Goal: Task Accomplishment & Management: Manage account settings

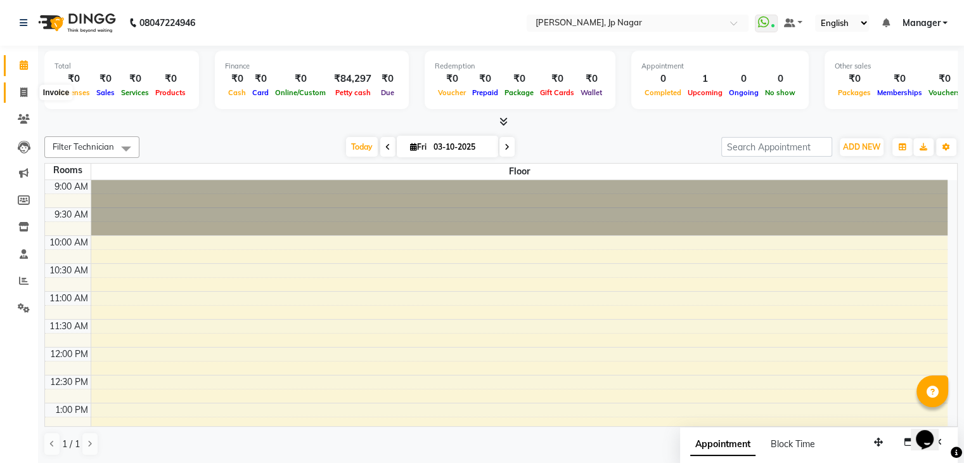
scroll to position [332, 0]
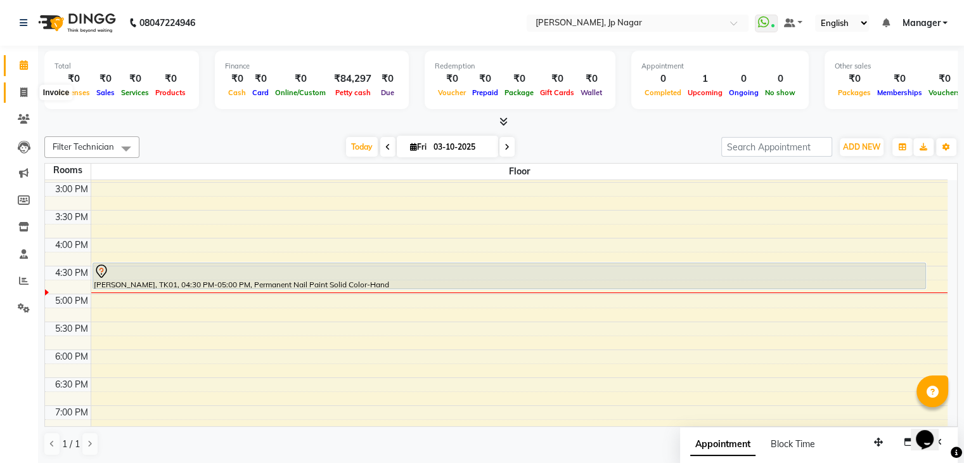
click at [23, 92] on icon at bounding box center [23, 92] width 7 height 10
select select "service"
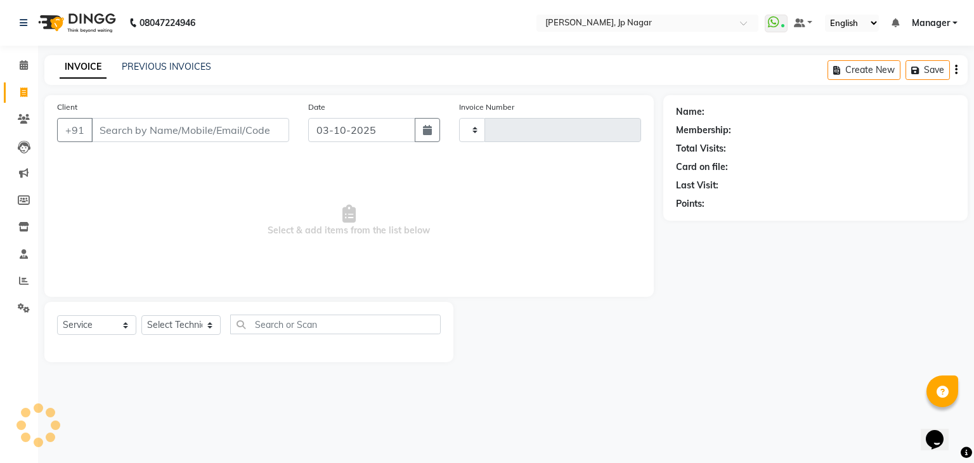
type input "1058"
select select "6318"
click at [200, 320] on select "Select Technician ameer asid [PERSON_NAME] Manager [PERSON_NAME] [PERSON_NAME] …" at bounding box center [180, 325] width 79 height 20
select select "80452"
click at [141, 316] on select "Select Technician ameer asid [PERSON_NAME] Manager [PERSON_NAME] [PERSON_NAME] …" at bounding box center [180, 325] width 79 height 20
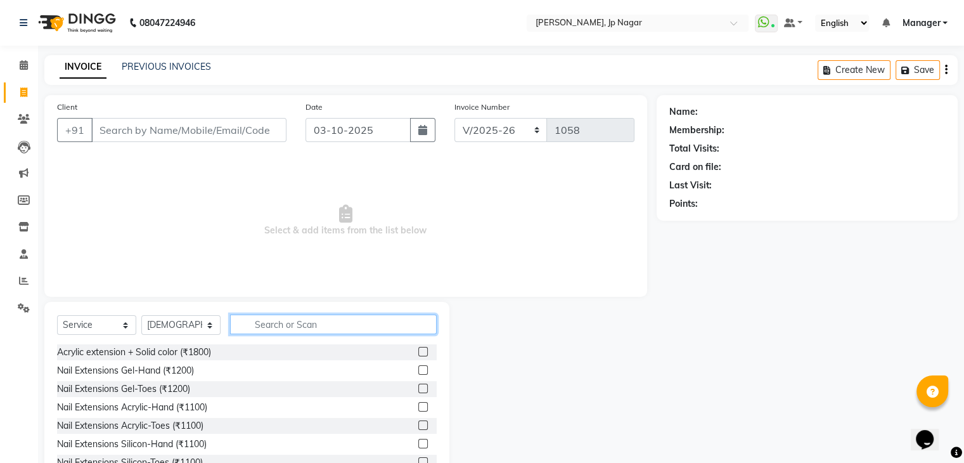
click at [297, 318] on input "text" at bounding box center [333, 324] width 207 height 20
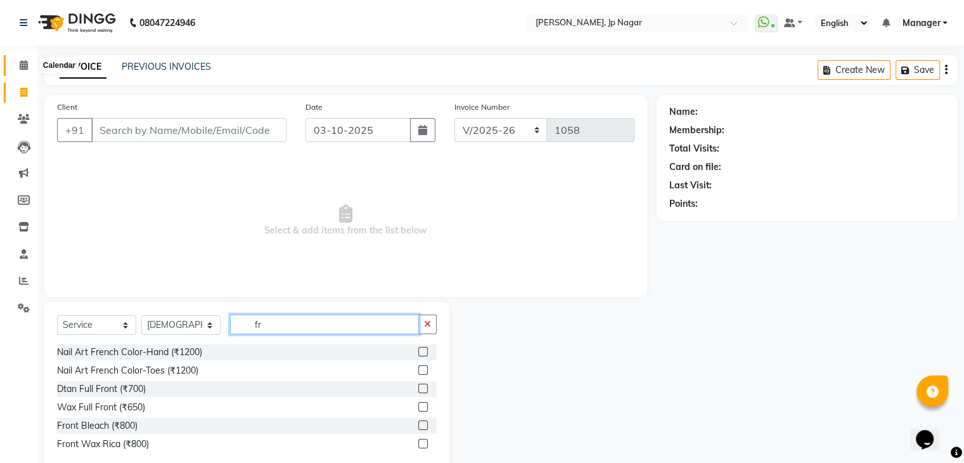
type input "fr"
click at [28, 69] on span at bounding box center [24, 65] width 22 height 15
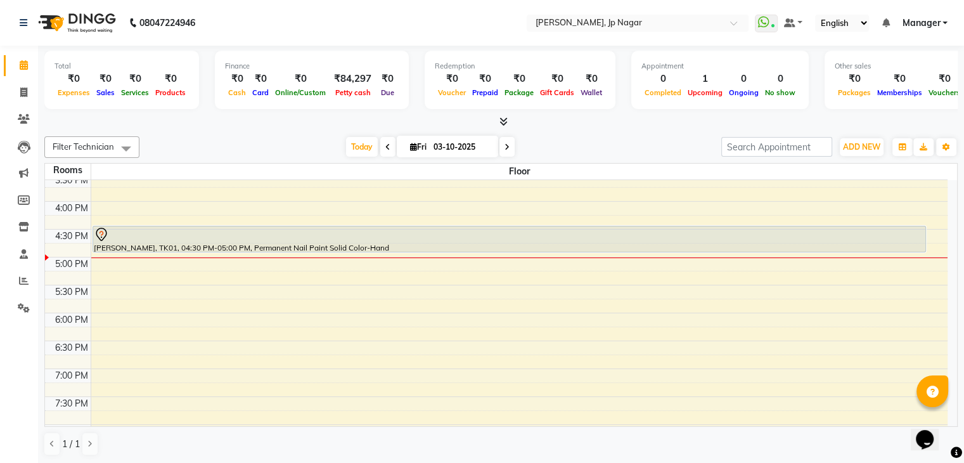
scroll to position [369, 0]
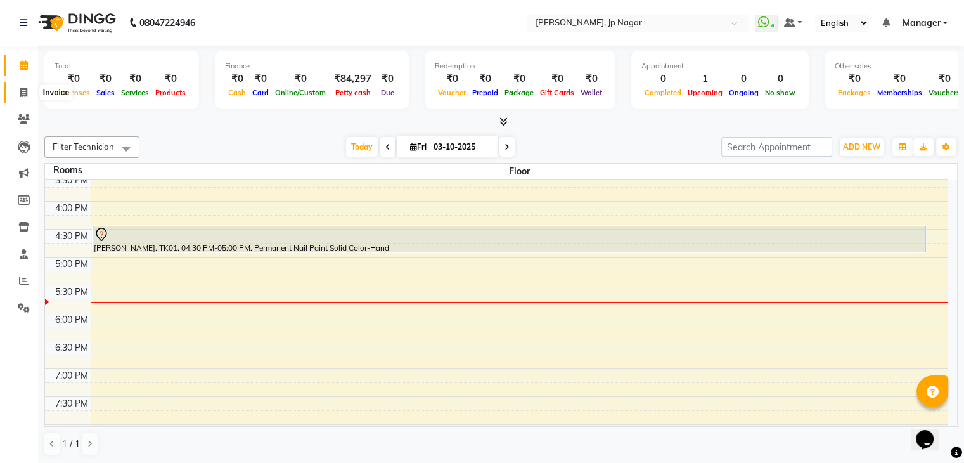
click at [18, 94] on span at bounding box center [24, 93] width 22 height 15
select select "service"
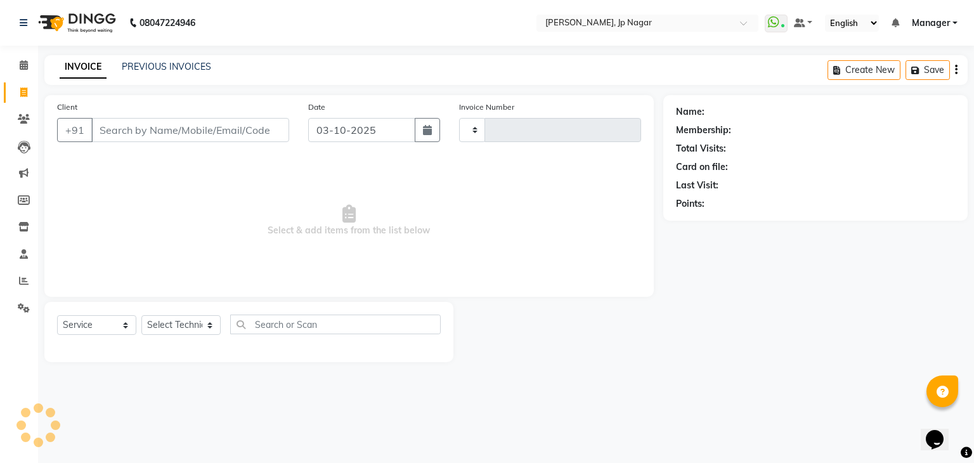
type input "1058"
select select "6318"
click at [198, 323] on select "Select Technician ameer asid [PERSON_NAME] Manager [PERSON_NAME] [PERSON_NAME] …" at bounding box center [180, 325] width 79 height 20
select select "80452"
click at [141, 316] on select "Select Technician ameer asid [PERSON_NAME] Manager [PERSON_NAME] [PERSON_NAME] …" at bounding box center [180, 325] width 79 height 20
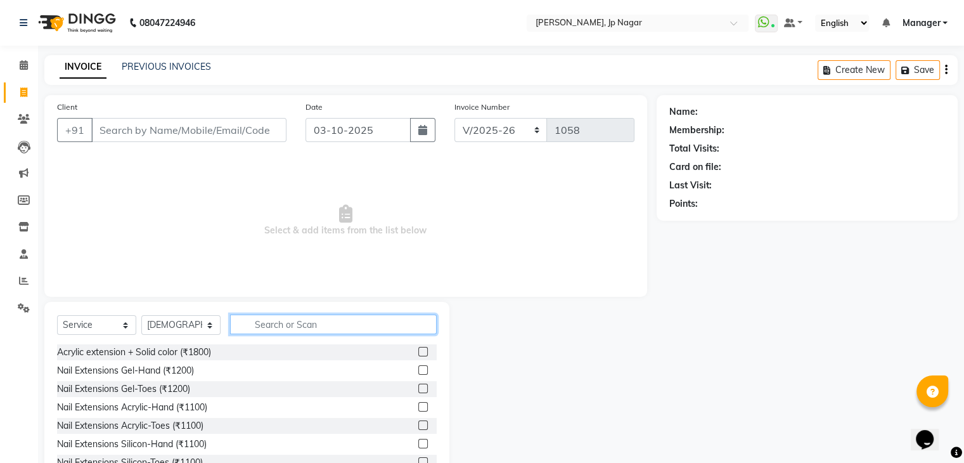
click at [260, 318] on input "text" at bounding box center [333, 324] width 207 height 20
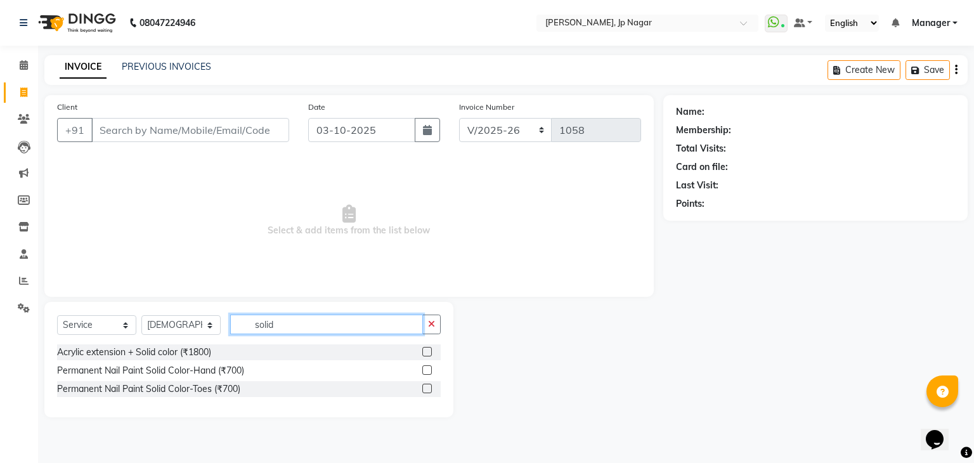
type input "solid"
click at [427, 352] on label at bounding box center [427, 352] width 10 height 10
click at [427, 352] on input "checkbox" at bounding box center [426, 352] width 8 height 8
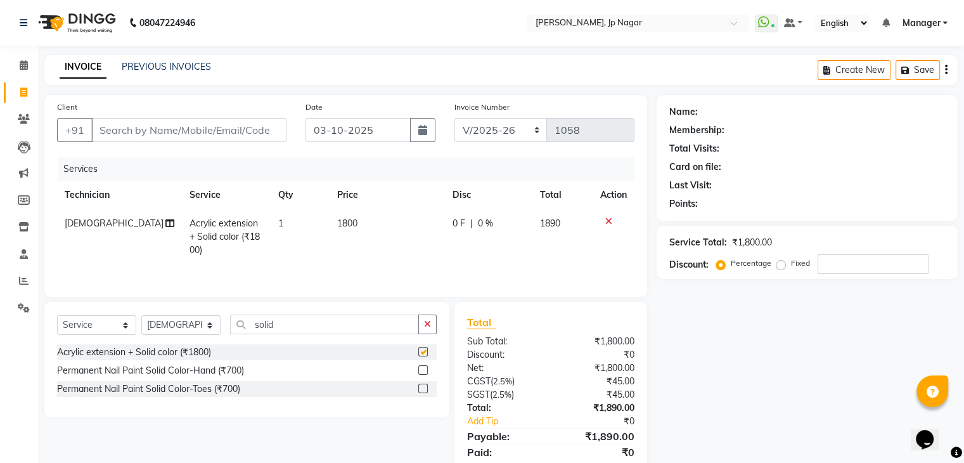
checkbox input "false"
click at [396, 330] on input "solid" at bounding box center [324, 324] width 189 height 20
type input "s"
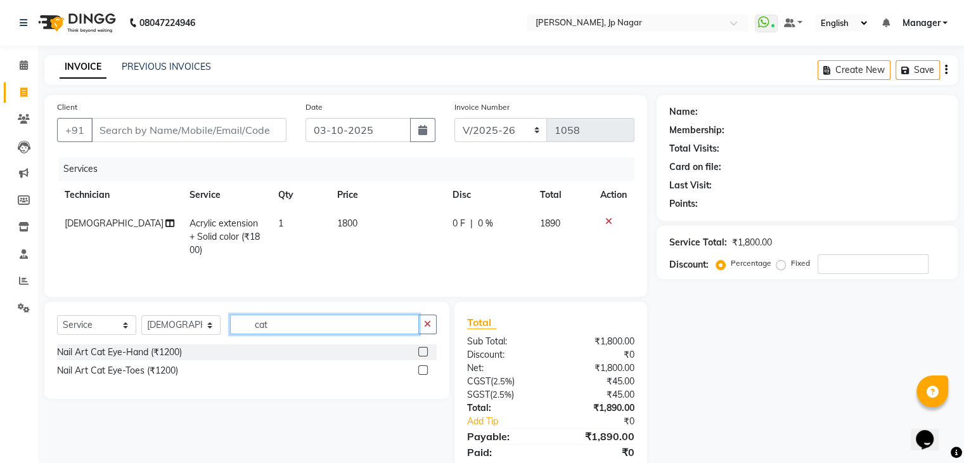
type input "cat"
click at [420, 350] on label at bounding box center [423, 352] width 10 height 10
click at [420, 350] on input "checkbox" at bounding box center [422, 352] width 8 height 8
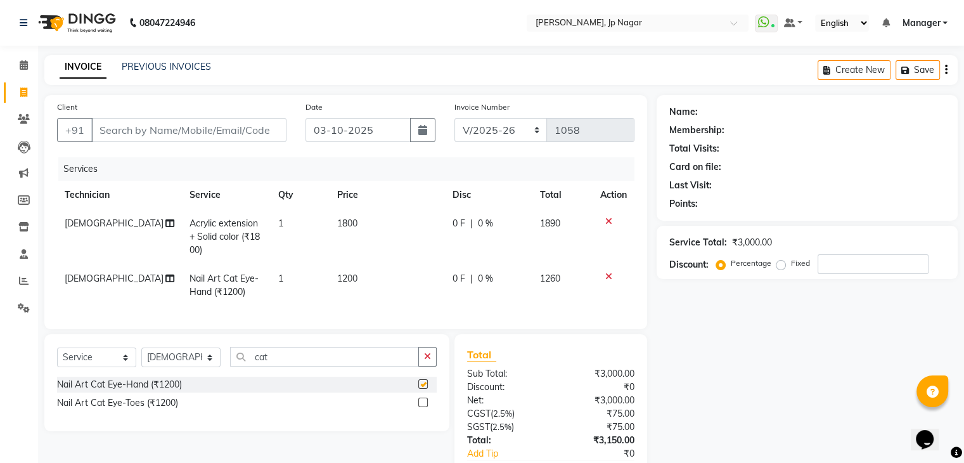
checkbox input "false"
click at [342, 274] on span "1200" at bounding box center [347, 278] width 20 height 11
select select "80452"
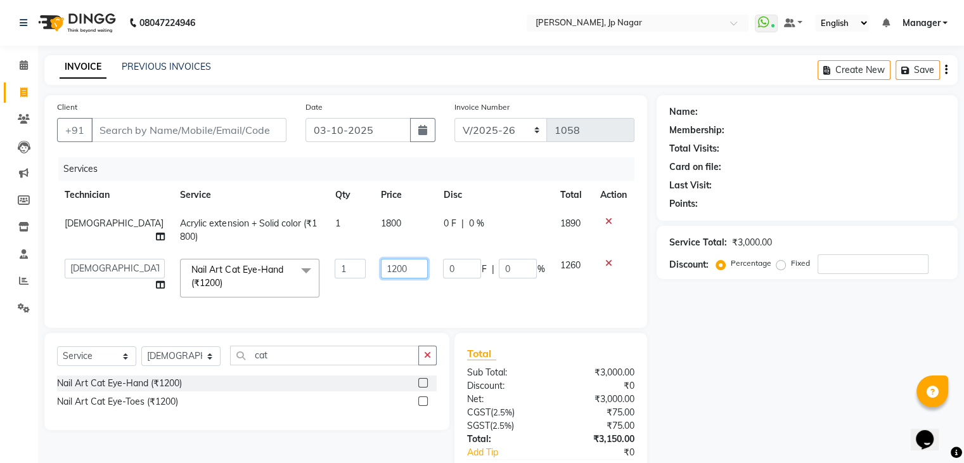
drag, startPoint x: 390, startPoint y: 269, endPoint x: 276, endPoint y: 252, distance: 115.5
click at [276, 252] on tr "ameer asid [PERSON_NAME] Manager [PERSON_NAME] [PERSON_NAME] Vishnu Nail Art Ca…" at bounding box center [345, 278] width 577 height 54
type input "120"
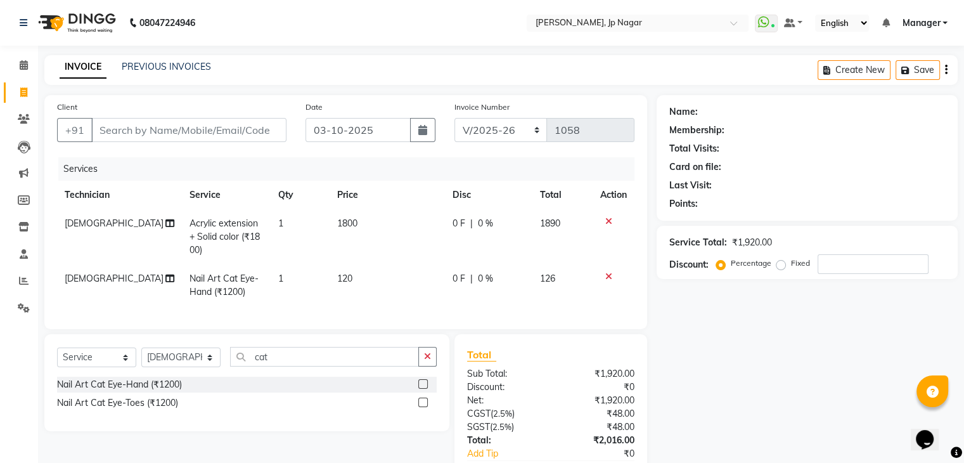
click at [324, 285] on td "1" at bounding box center [300, 285] width 59 height 42
select select "80452"
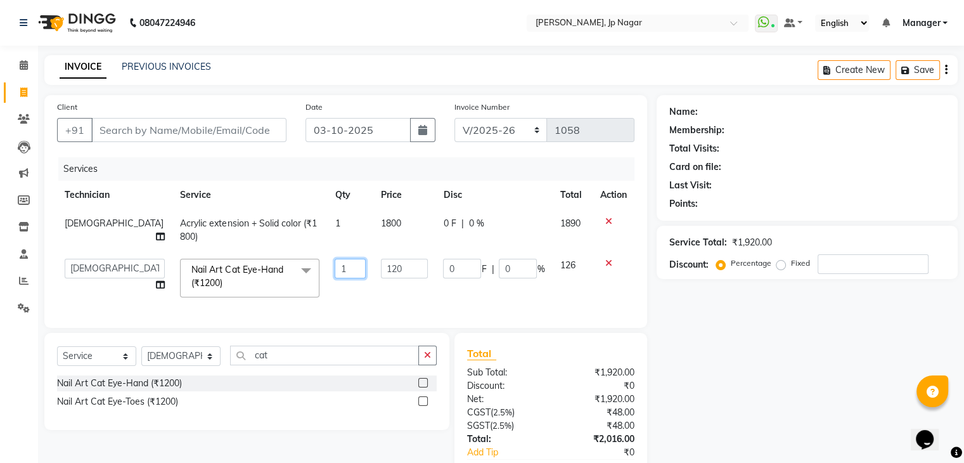
drag, startPoint x: 314, startPoint y: 267, endPoint x: 284, endPoint y: 257, distance: 31.5
click at [284, 257] on tr "ameer asid [PERSON_NAME] Manager [PERSON_NAME] [PERSON_NAME] Vishnu Nail Art Ca…" at bounding box center [345, 278] width 577 height 54
type input "2"
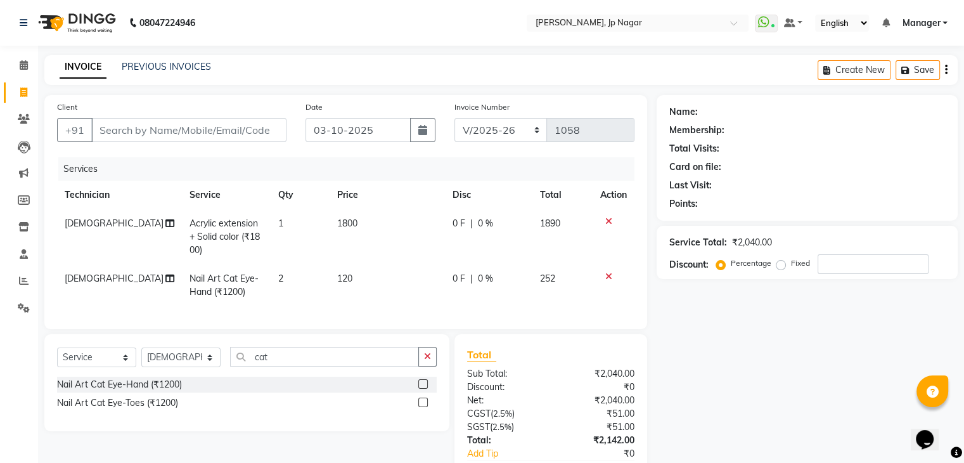
click at [326, 290] on tr "Vishnu Nail Art Cat Eye-Hand (₹1200) 2 120 0 F | 0 % 252" at bounding box center [345, 285] width 577 height 42
click at [294, 366] on input "cat" at bounding box center [324, 357] width 189 height 20
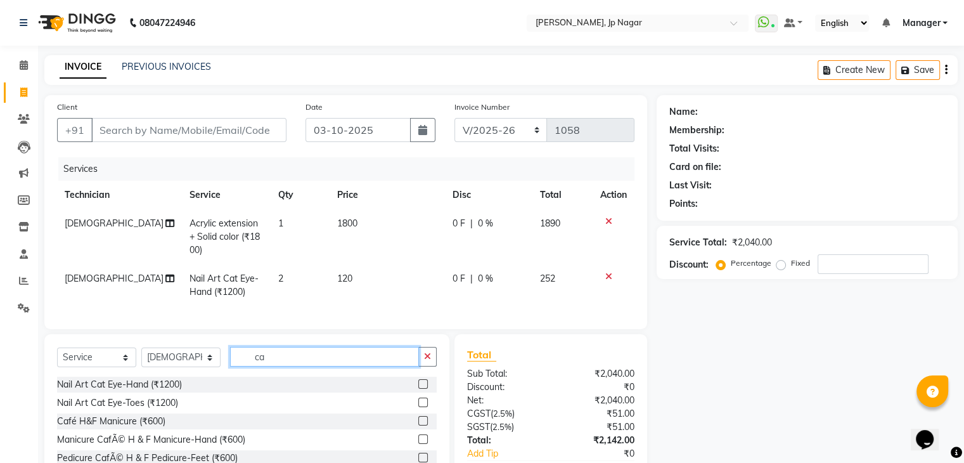
type input "c"
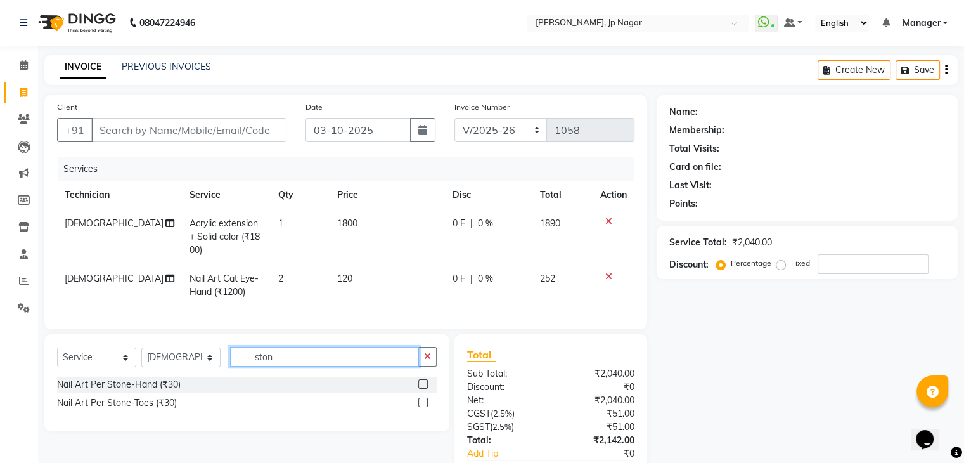
type input "ston"
click at [423, 389] on label at bounding box center [423, 384] width 10 height 10
click at [423, 389] on input "checkbox" at bounding box center [422, 384] width 8 height 8
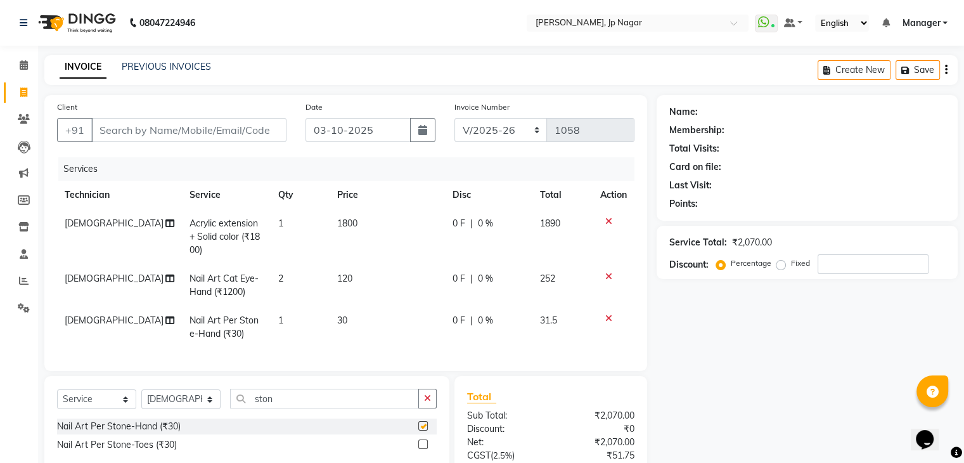
checkbox input "false"
click at [278, 321] on span "1" at bounding box center [280, 319] width 5 height 11
select select "80452"
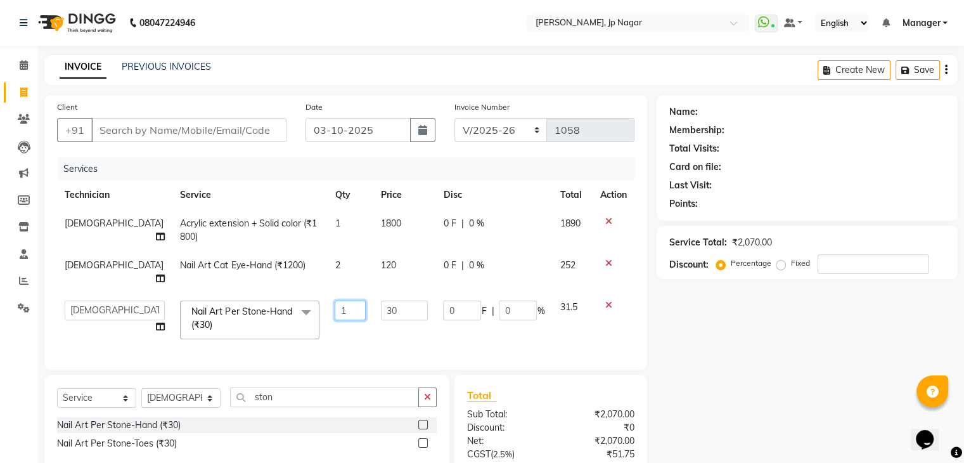
drag, startPoint x: 321, startPoint y: 297, endPoint x: 314, endPoint y: 298, distance: 6.4
click at [335, 300] on input "1" at bounding box center [350, 310] width 31 height 20
drag, startPoint x: 314, startPoint y: 298, endPoint x: 302, endPoint y: 298, distance: 12.0
click at [327, 298] on td "1" at bounding box center [350, 320] width 46 height 54
type input "6"
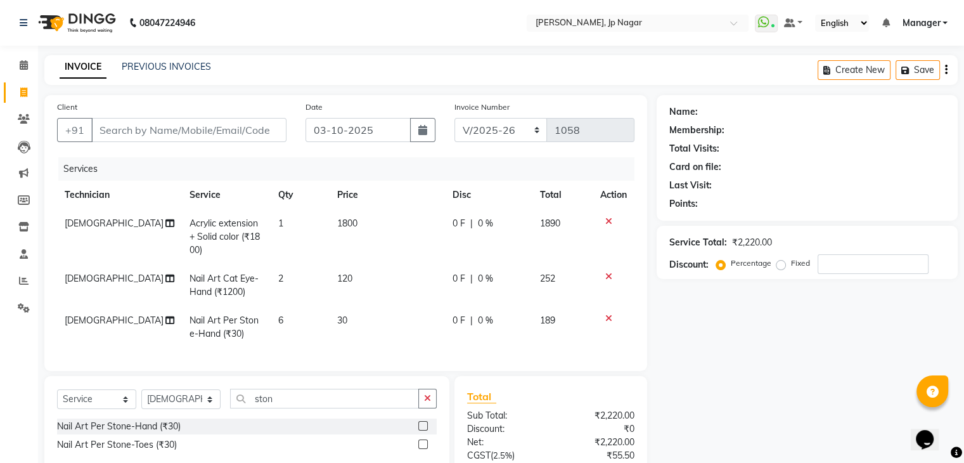
click at [326, 328] on tr "Vishnu Nail Art Per Stone-Hand (₹30) 6 30 0 F | 0 % 189" at bounding box center [345, 327] width 577 height 42
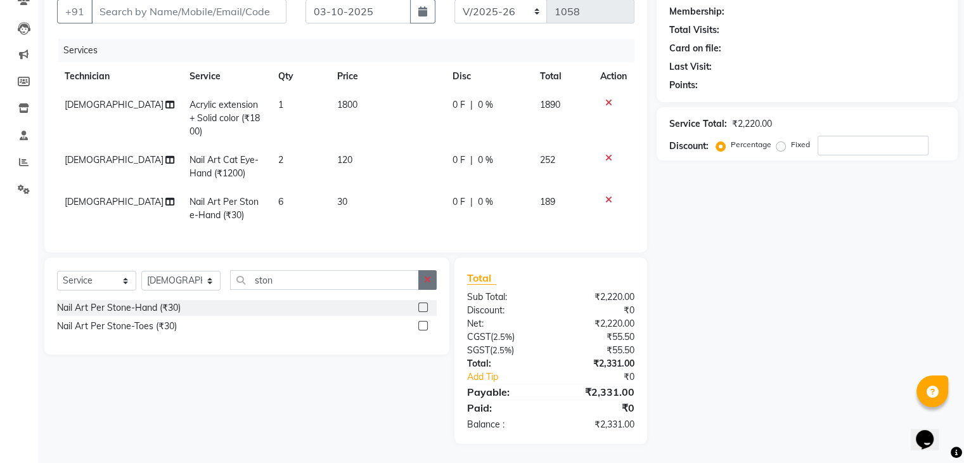
click at [434, 281] on button "button" at bounding box center [427, 280] width 18 height 20
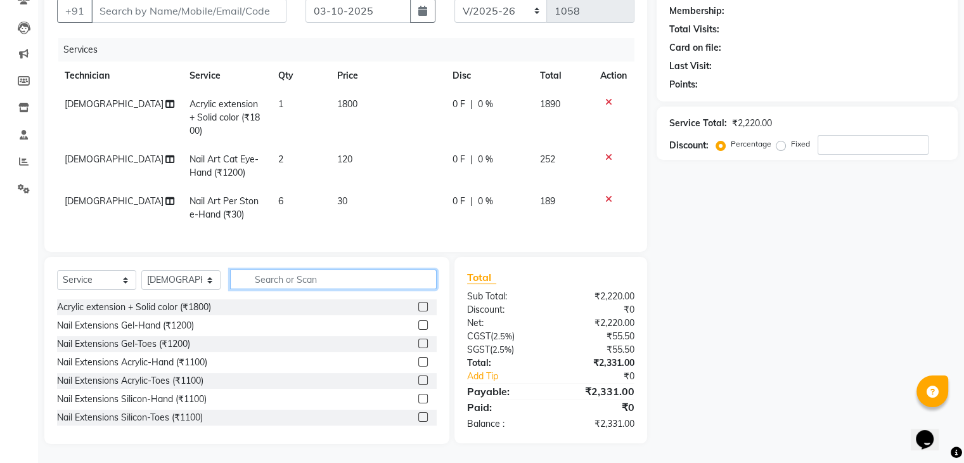
scroll to position [0, 0]
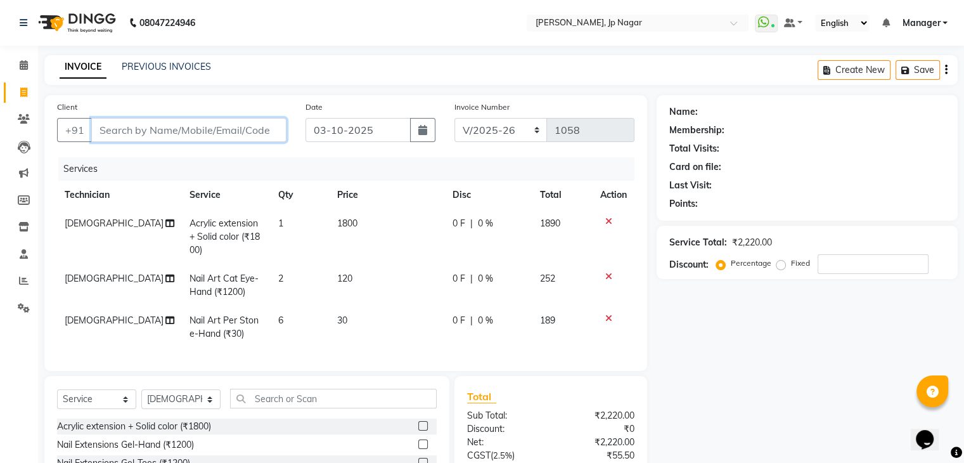
click at [233, 127] on input "Client" at bounding box center [188, 130] width 195 height 24
type input "8"
type input "0"
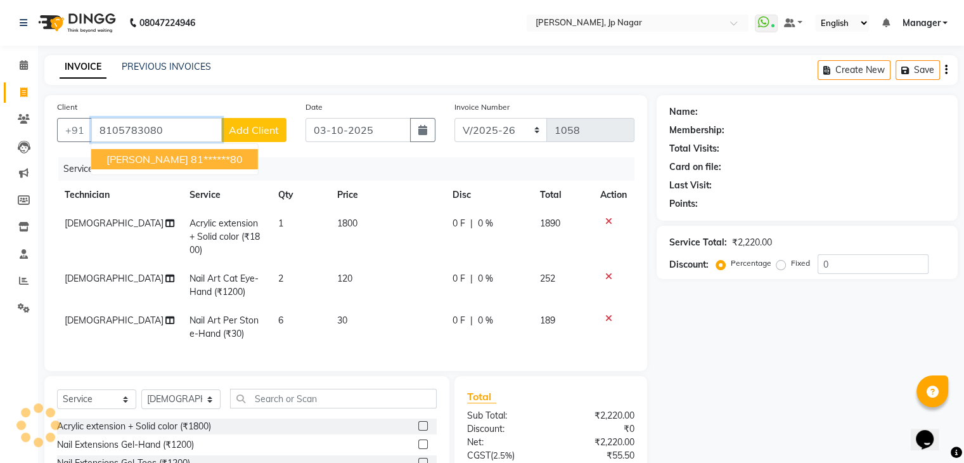
type input "8105783080"
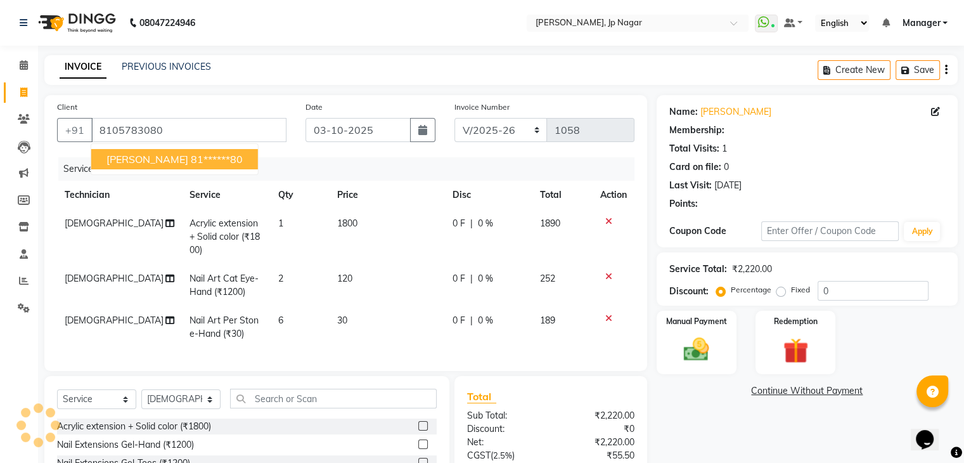
select select "1: Object"
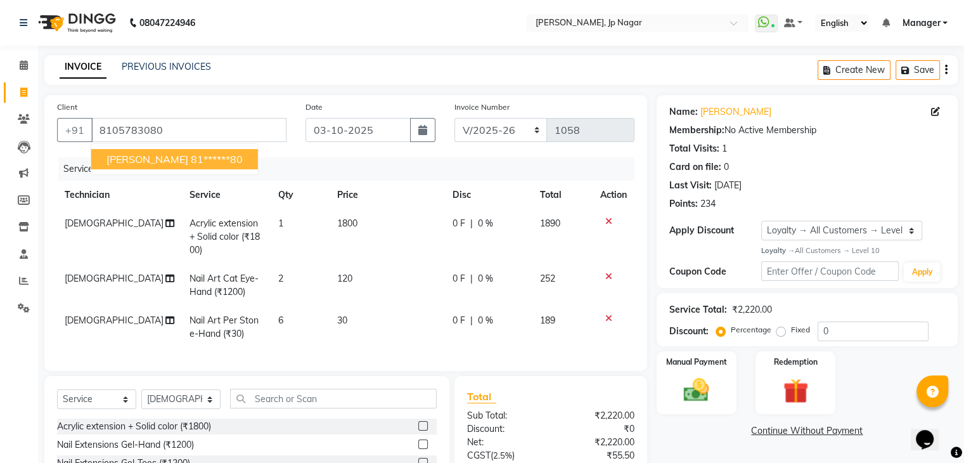
click at [198, 151] on button "[PERSON_NAME] 81******80" at bounding box center [174, 159] width 167 height 20
type input "81******80"
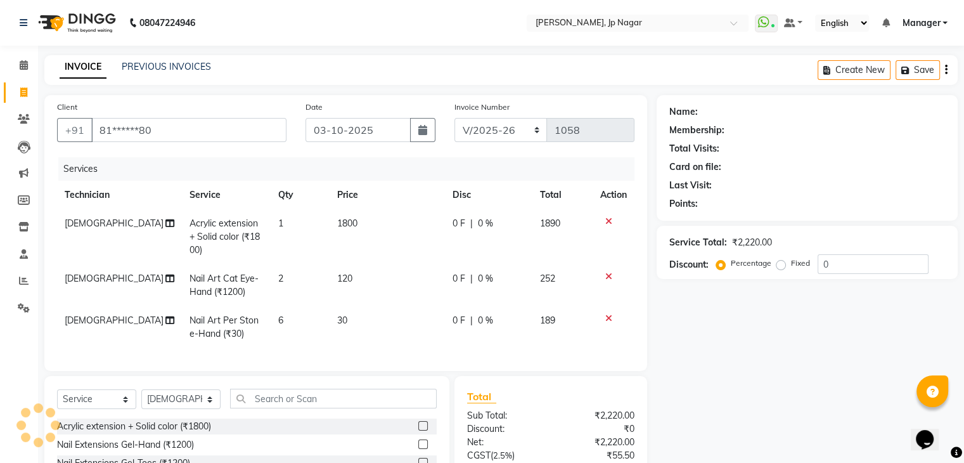
select select "1: Object"
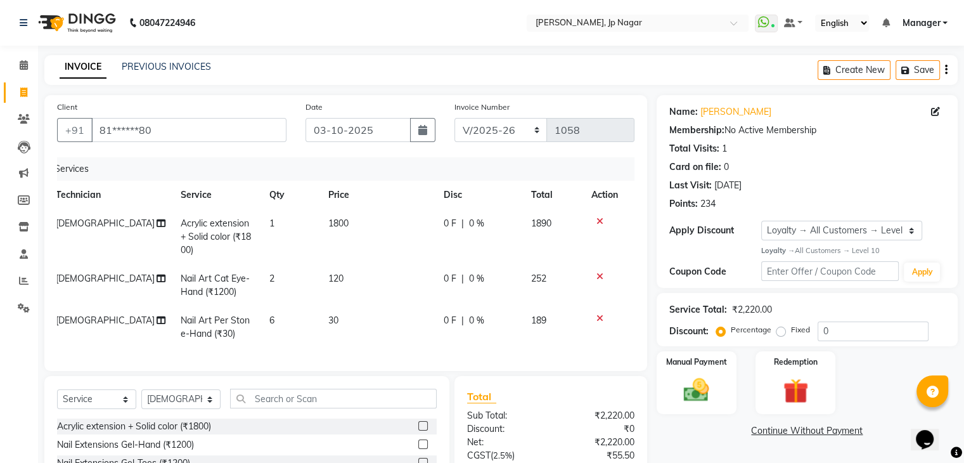
scroll to position [129, 0]
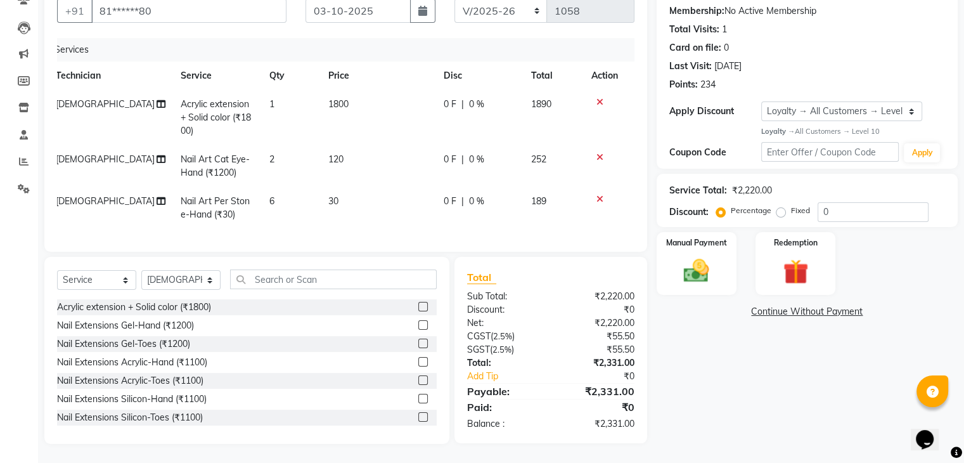
click at [599, 98] on icon at bounding box center [599, 102] width 7 height 9
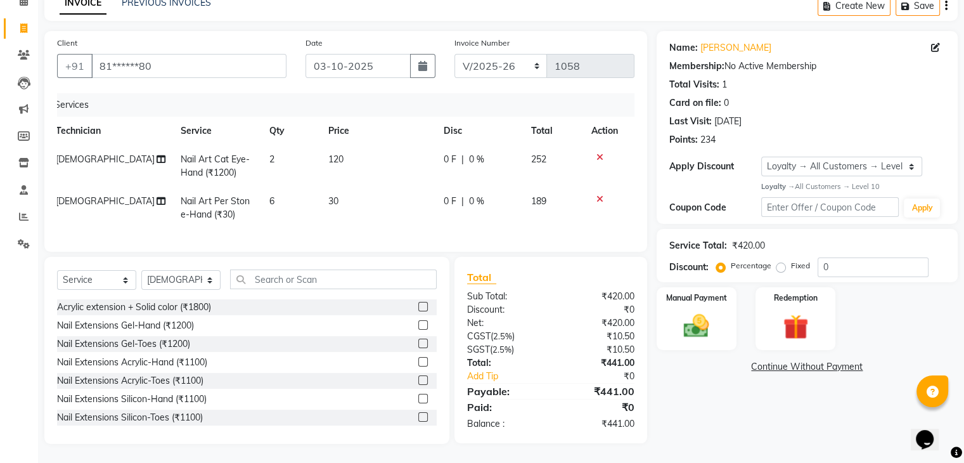
scroll to position [74, 0]
click at [254, 278] on input "text" at bounding box center [333, 279] width 207 height 20
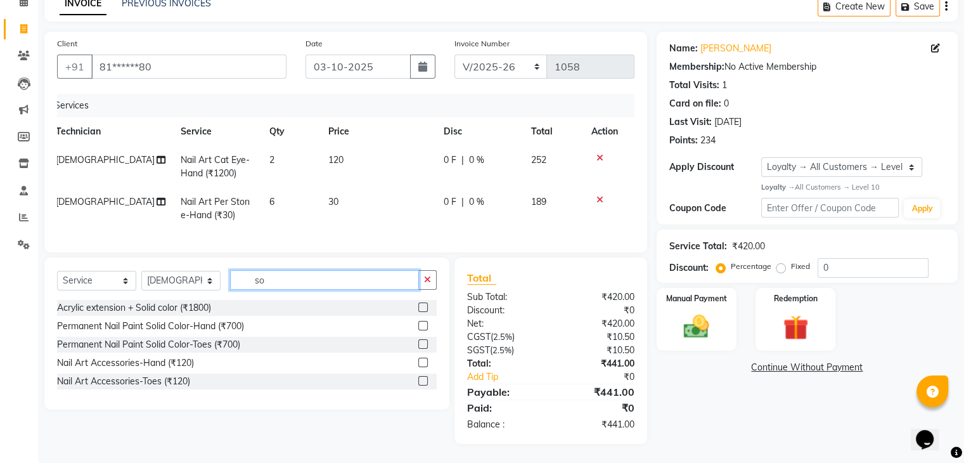
scroll to position [74, 0]
type input "soli"
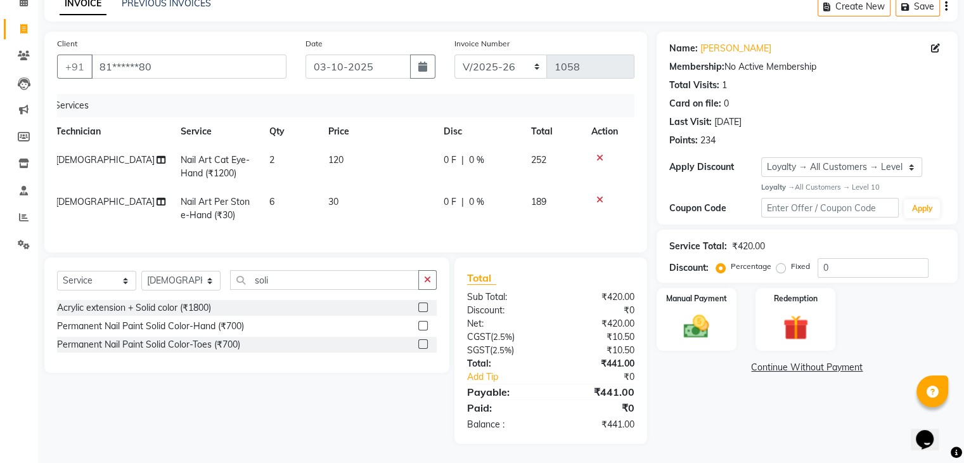
click at [426, 325] on label at bounding box center [423, 326] width 10 height 10
click at [426, 325] on input "checkbox" at bounding box center [422, 326] width 8 height 8
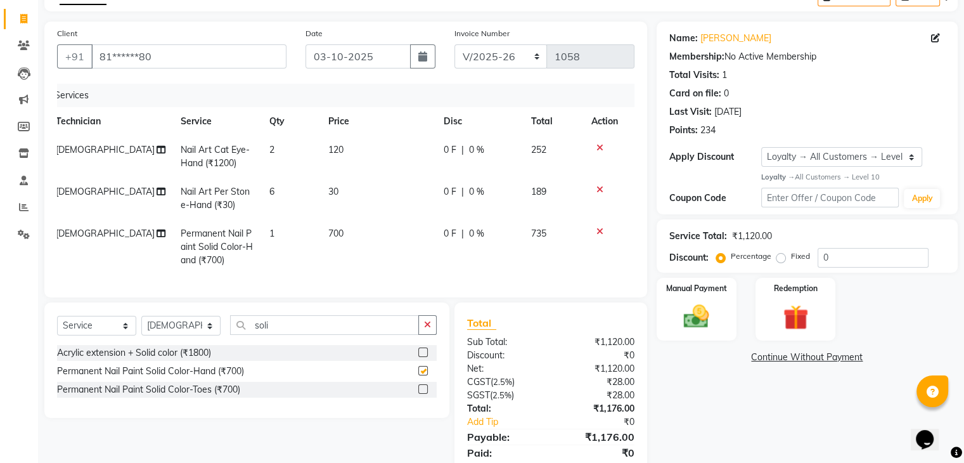
checkbox input "false"
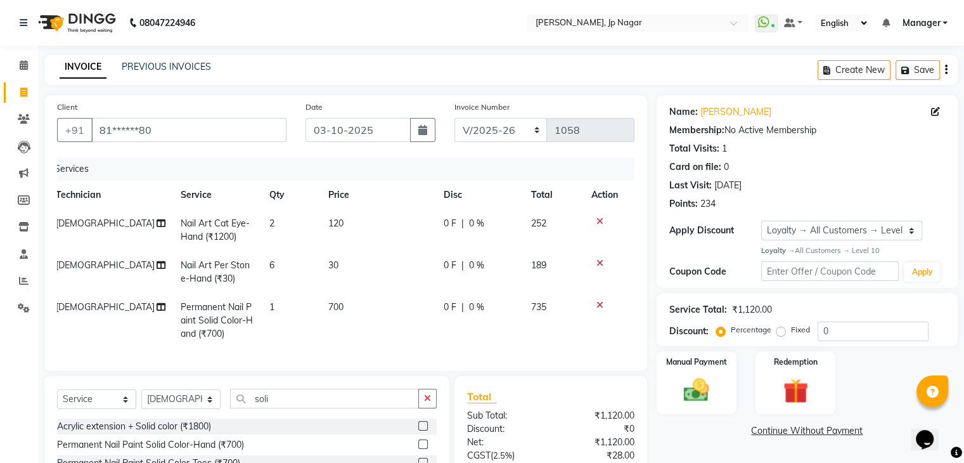
scroll to position [129, 0]
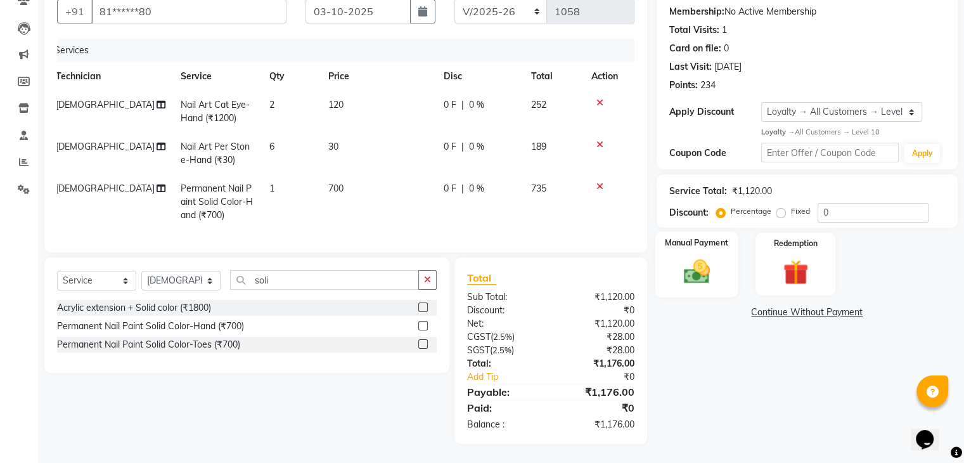
click at [712, 263] on img at bounding box center [696, 271] width 42 height 30
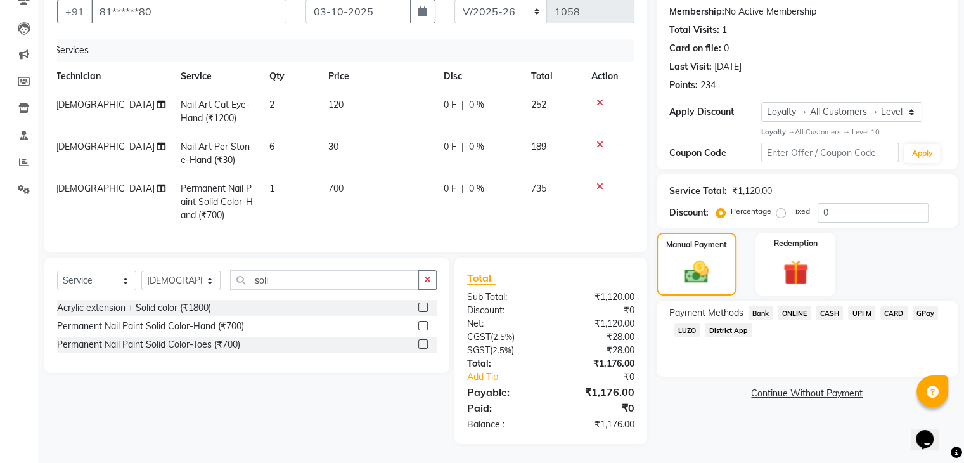
click at [863, 305] on span "UPI M" at bounding box center [861, 312] width 27 height 15
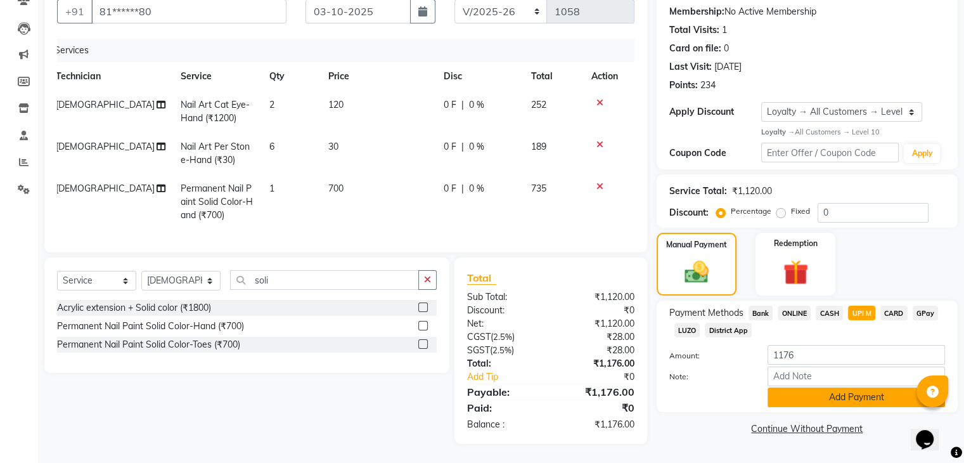
click at [861, 387] on button "Add Payment" at bounding box center [856, 397] width 177 height 20
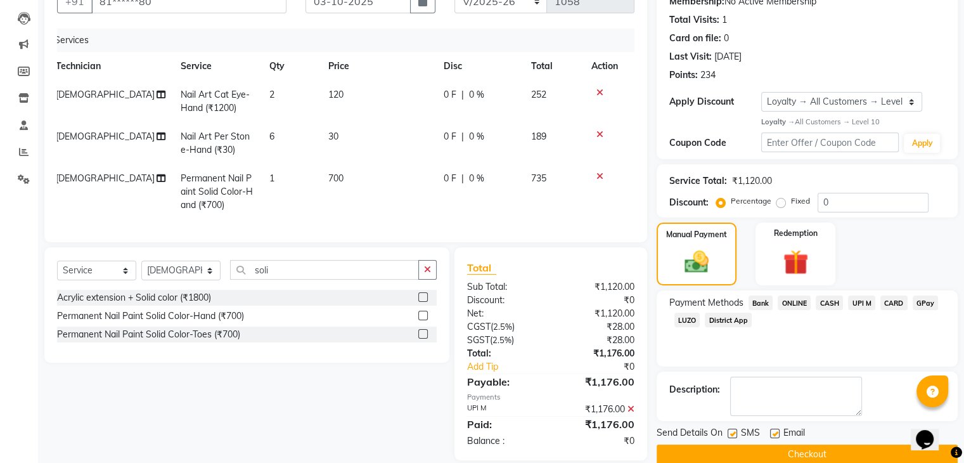
scroll to position [219, 0]
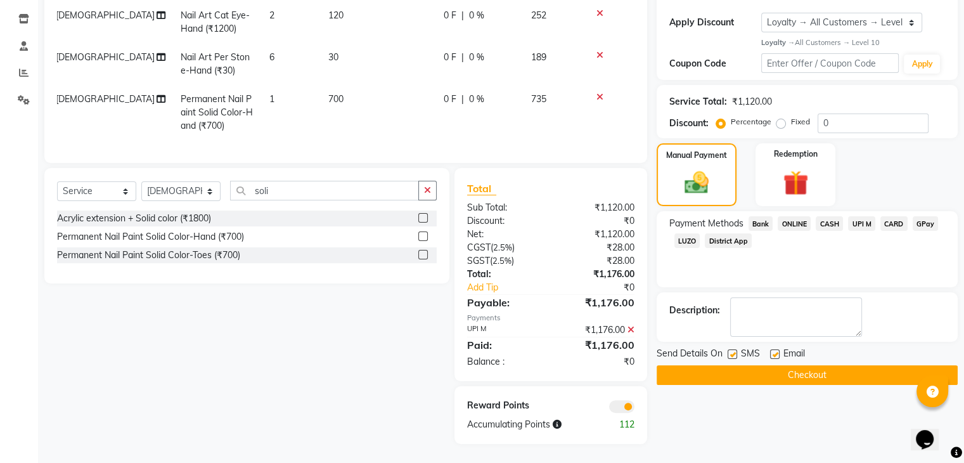
click at [851, 365] on button "Checkout" at bounding box center [807, 375] width 301 height 20
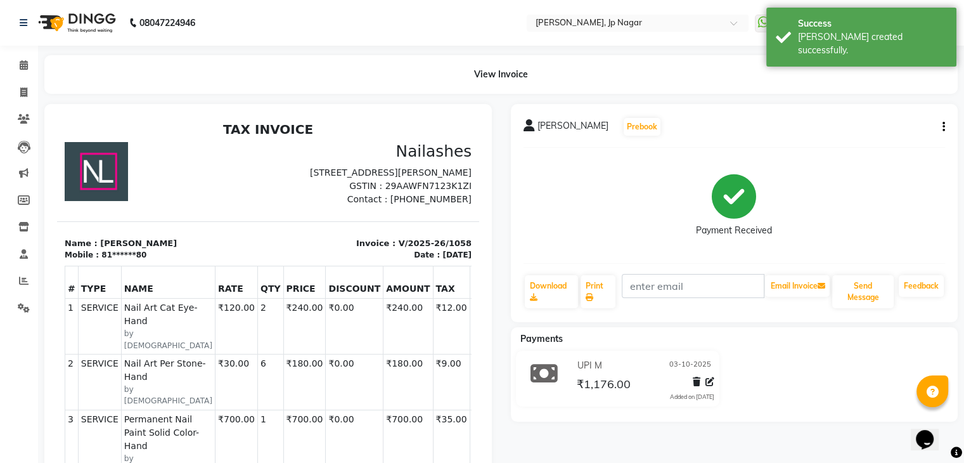
scroll to position [23, 0]
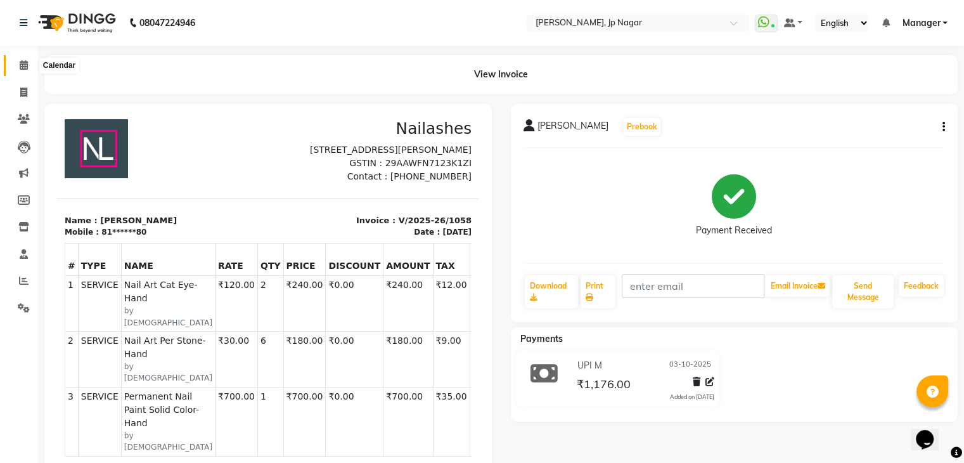
click at [20, 64] on icon at bounding box center [24, 65] width 8 height 10
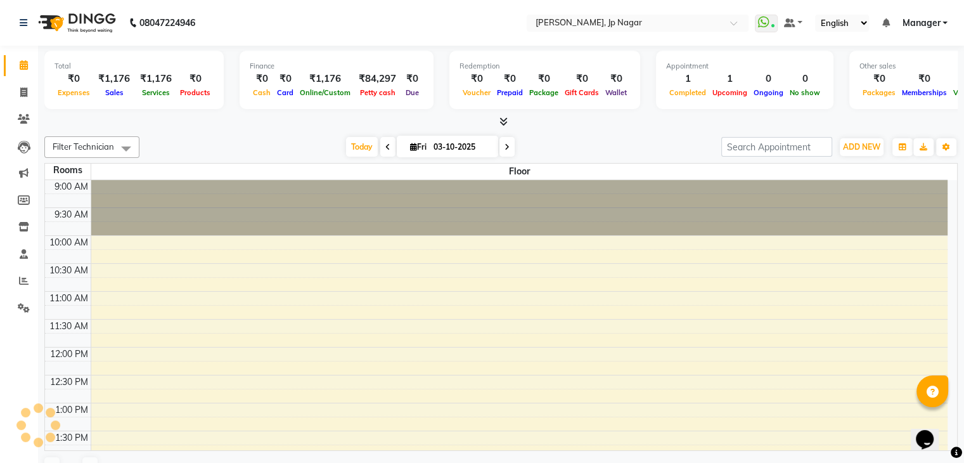
scroll to position [447, 0]
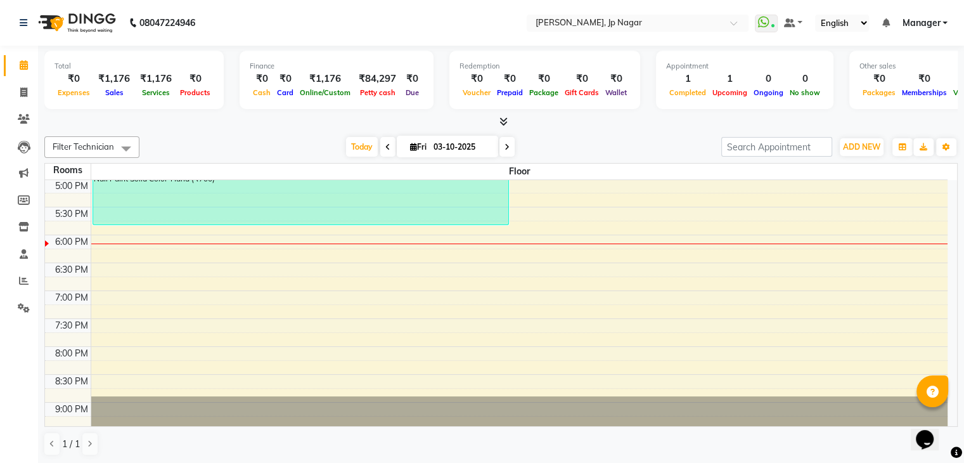
click at [505, 120] on icon at bounding box center [503, 122] width 8 height 10
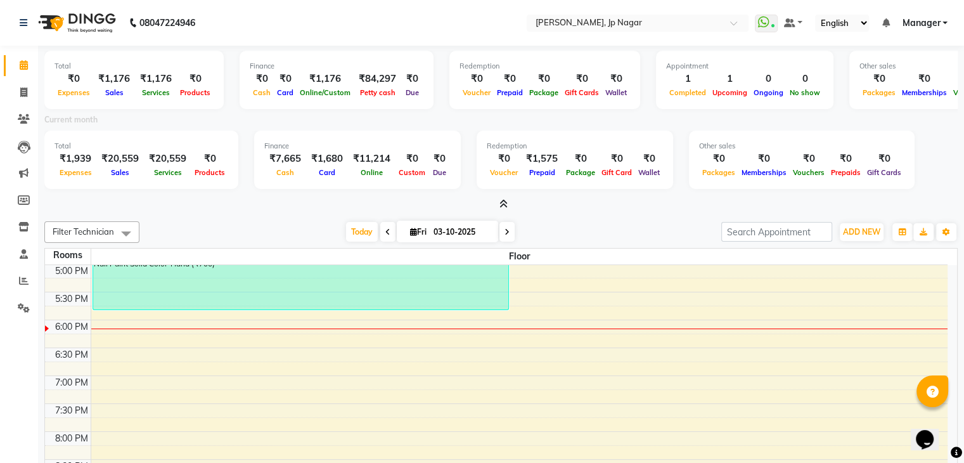
click at [503, 202] on icon at bounding box center [503, 204] width 8 height 10
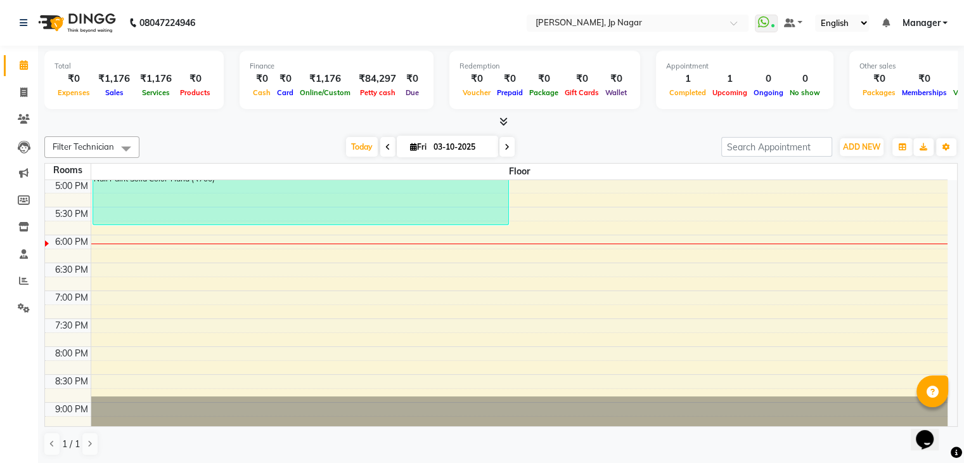
click at [502, 122] on icon at bounding box center [503, 122] width 8 height 10
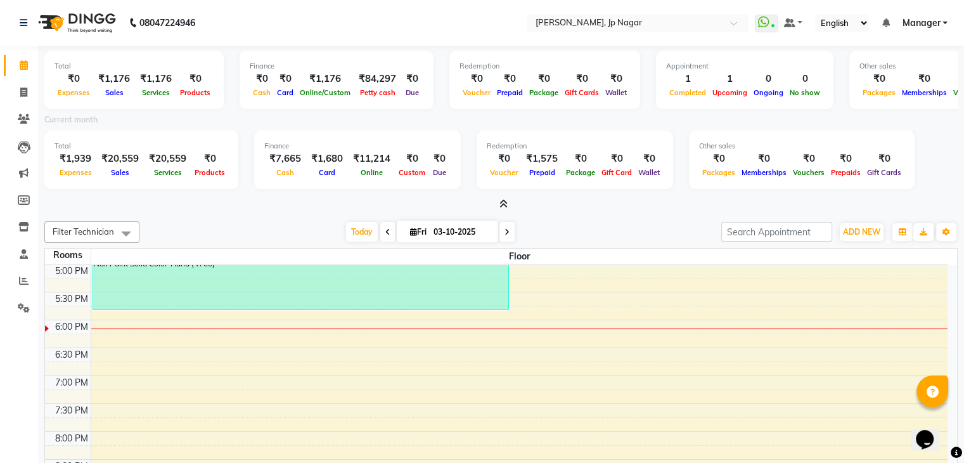
click at [505, 203] on icon at bounding box center [503, 204] width 8 height 10
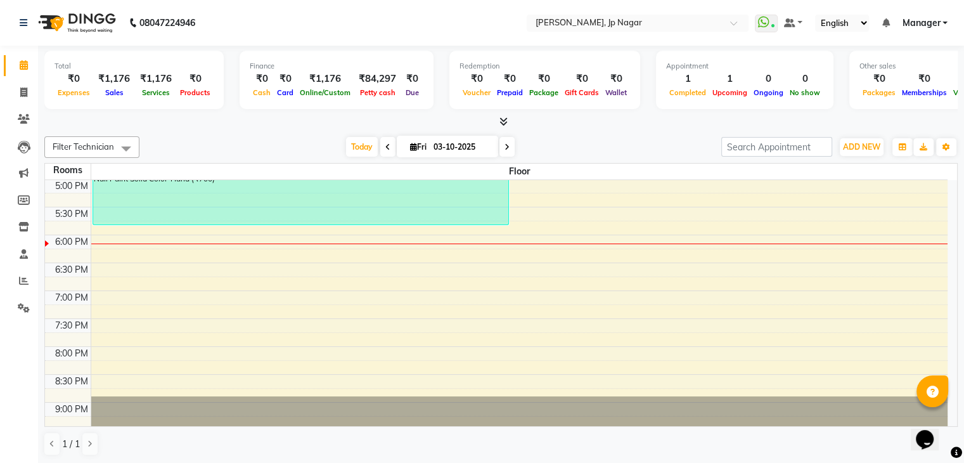
click at [503, 120] on icon at bounding box center [503, 122] width 8 height 10
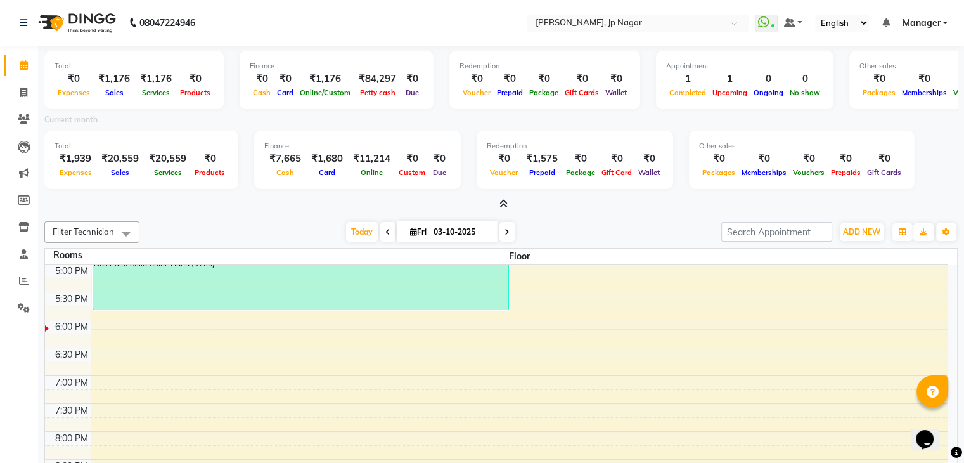
click at [503, 203] on icon at bounding box center [503, 204] width 8 height 10
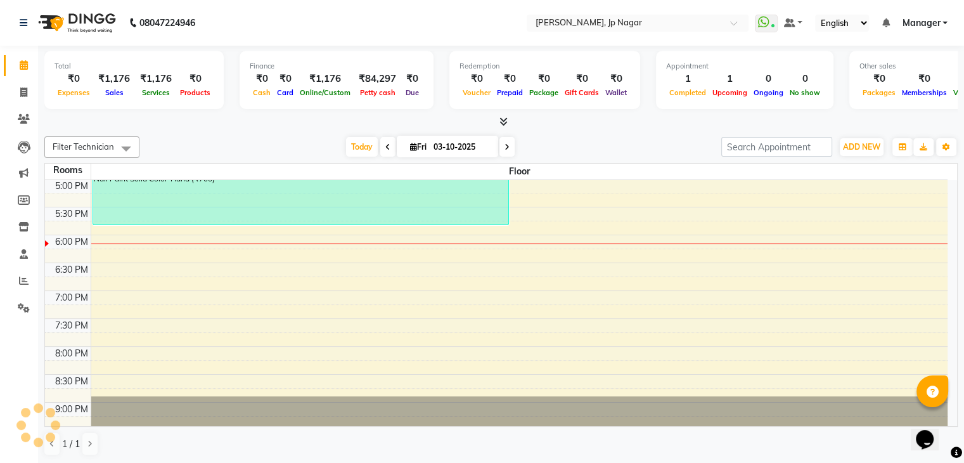
click at [505, 121] on icon at bounding box center [503, 122] width 8 height 10
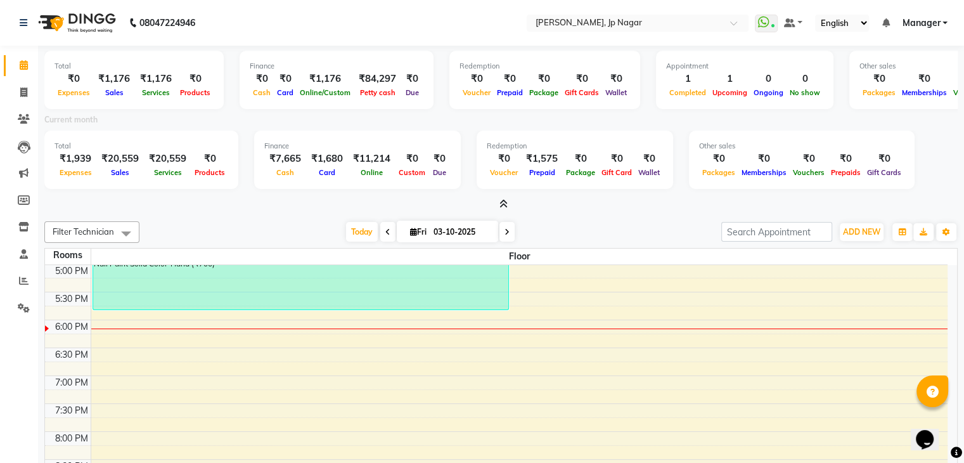
click at [502, 200] on icon at bounding box center [503, 204] width 8 height 10
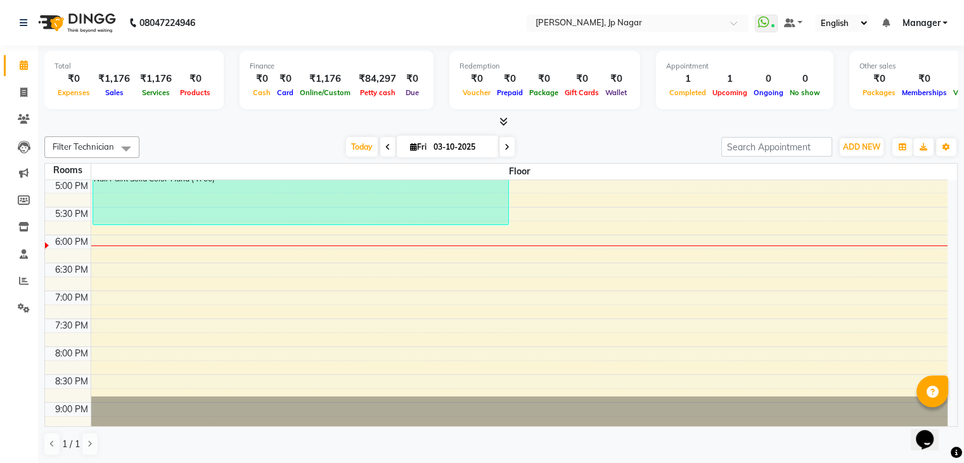
click at [503, 122] on icon at bounding box center [503, 122] width 8 height 10
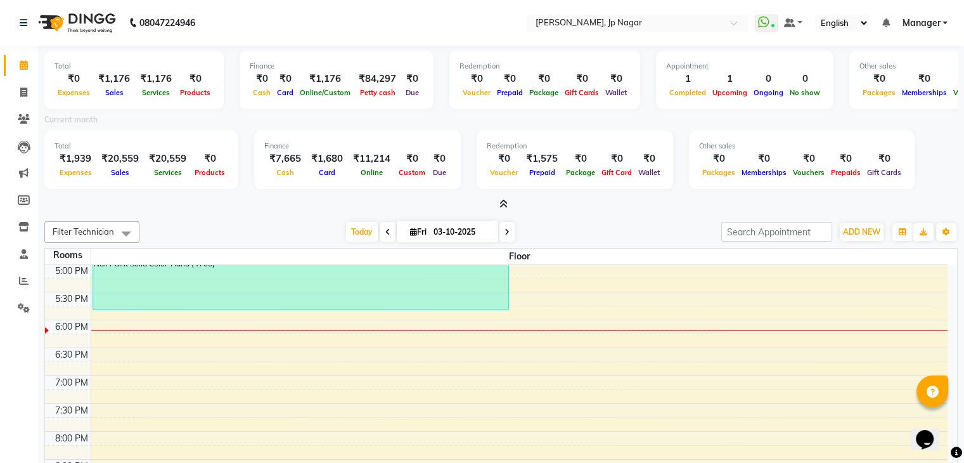
click at [505, 207] on icon at bounding box center [503, 204] width 8 height 10
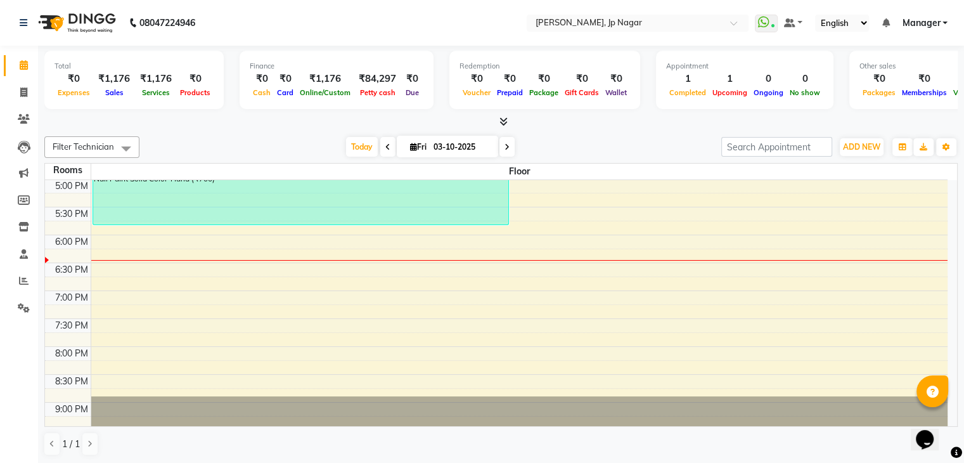
click at [506, 120] on icon at bounding box center [503, 122] width 8 height 10
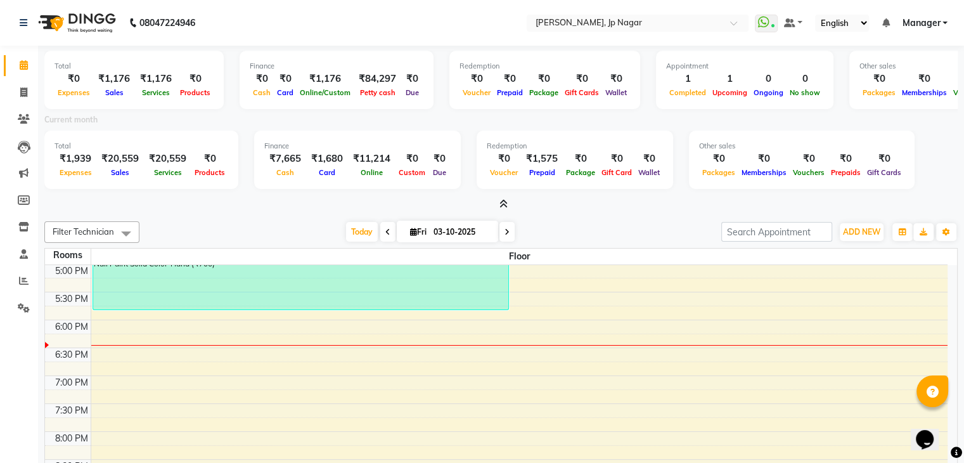
click at [503, 201] on icon at bounding box center [503, 204] width 8 height 10
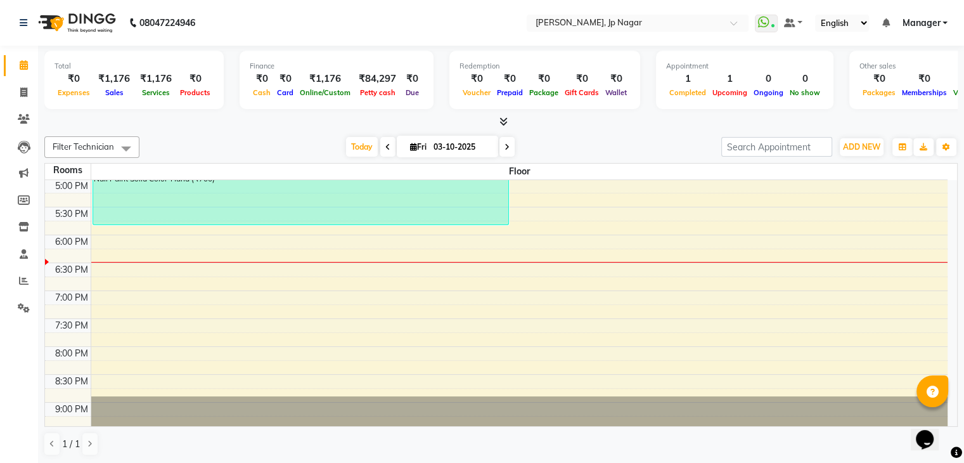
click at [503, 119] on icon at bounding box center [503, 122] width 8 height 10
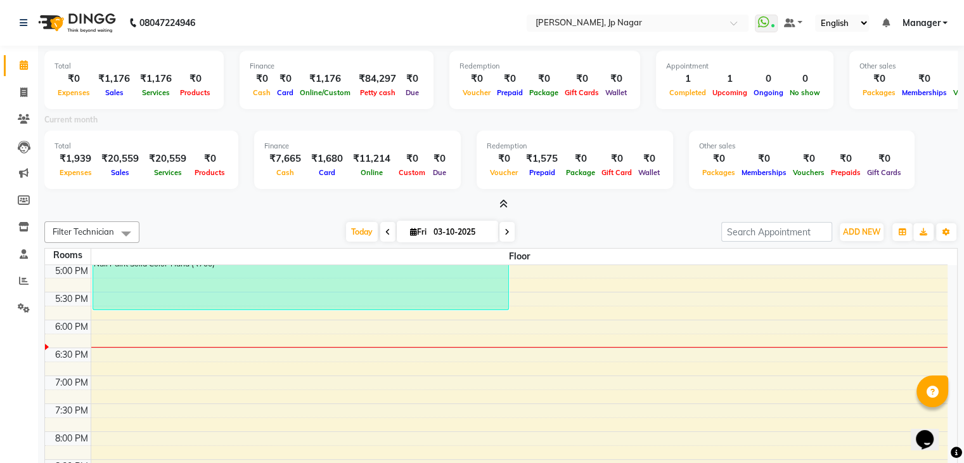
drag, startPoint x: 594, startPoint y: 199, endPoint x: 505, endPoint y: 201, distance: 88.8
click at [505, 201] on div at bounding box center [500, 204] width 913 height 13
click at [505, 201] on icon at bounding box center [503, 204] width 8 height 10
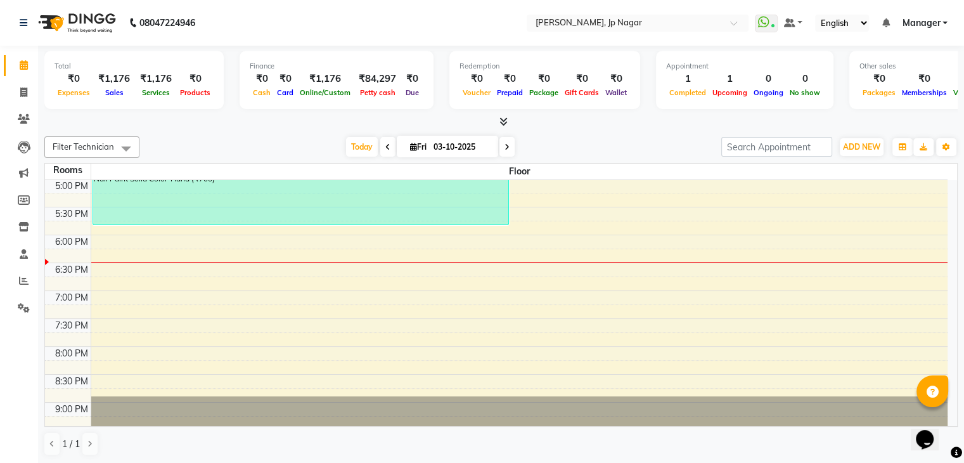
click at [507, 118] on icon at bounding box center [503, 122] width 8 height 10
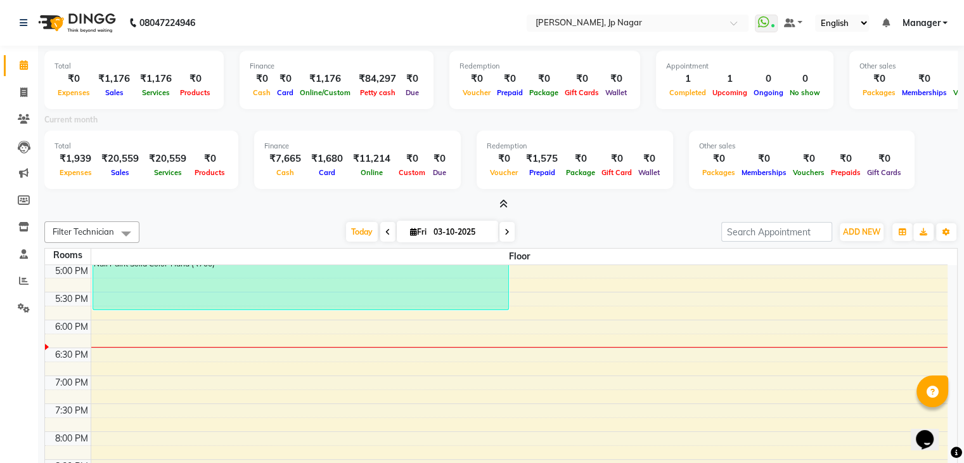
click at [505, 202] on icon at bounding box center [503, 204] width 8 height 10
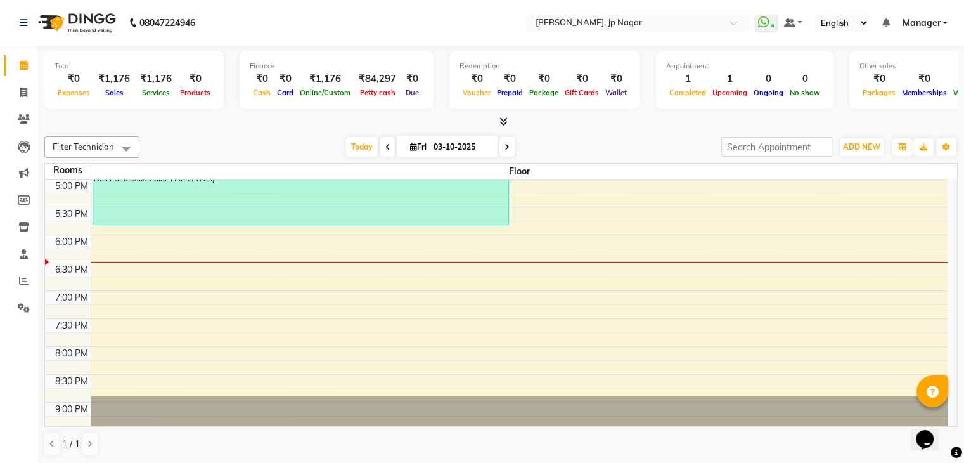
click at [507, 145] on icon at bounding box center [507, 147] width 5 height 8
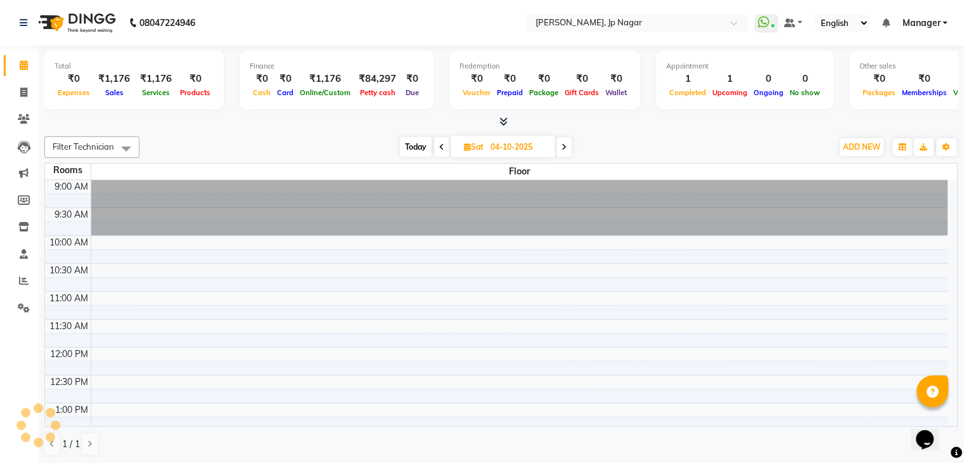
scroll to position [472, 0]
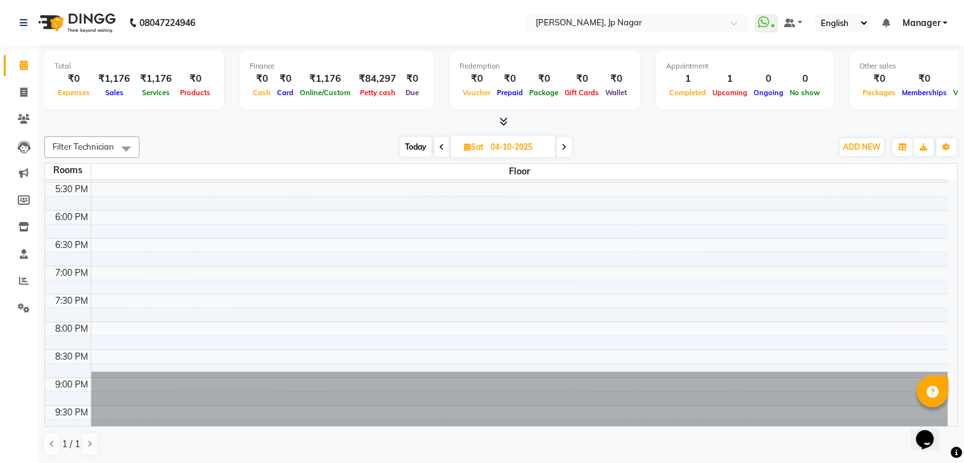
click at [443, 141] on span at bounding box center [441, 147] width 15 height 20
type input "03-10-2025"
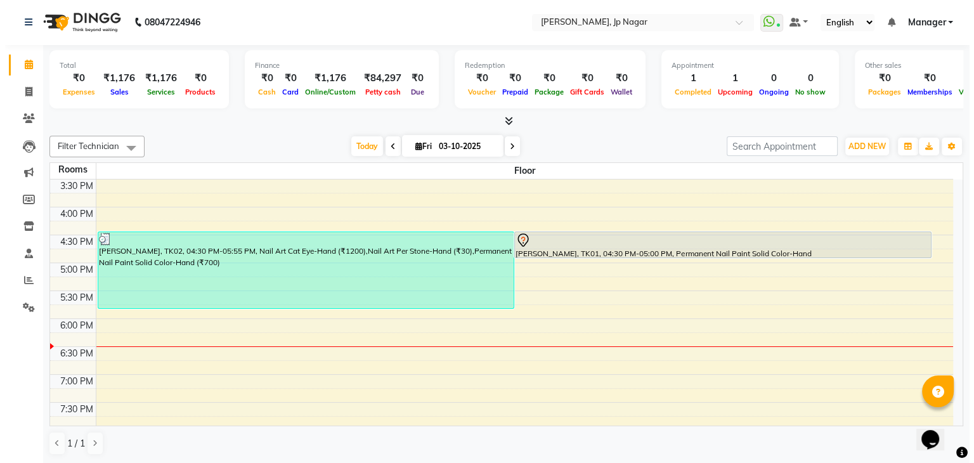
scroll to position [362, 0]
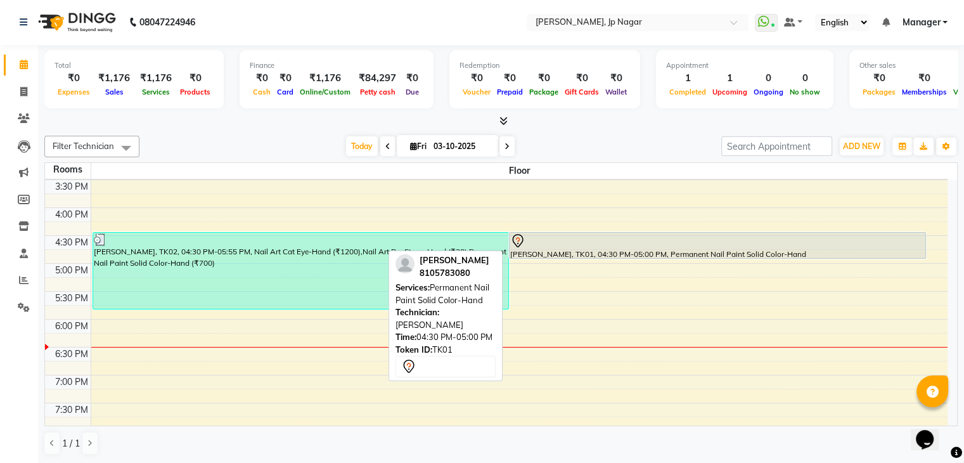
click at [562, 243] on div at bounding box center [717, 240] width 415 height 15
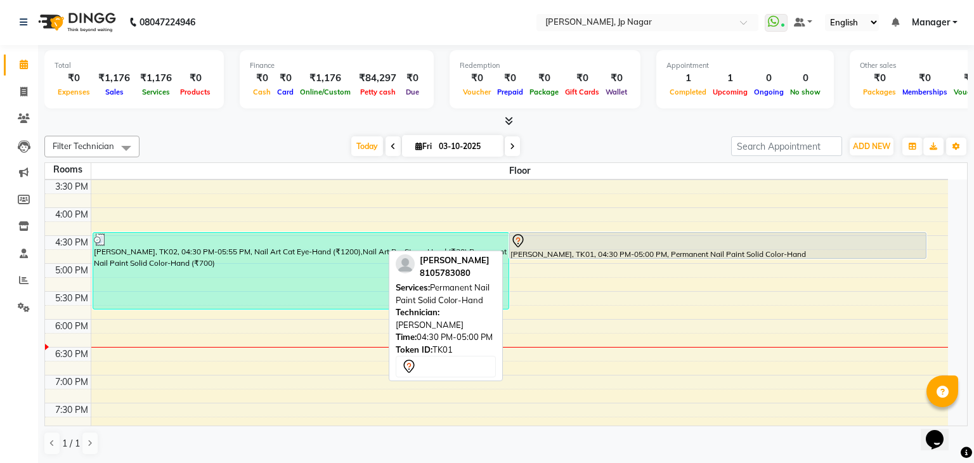
select select "7"
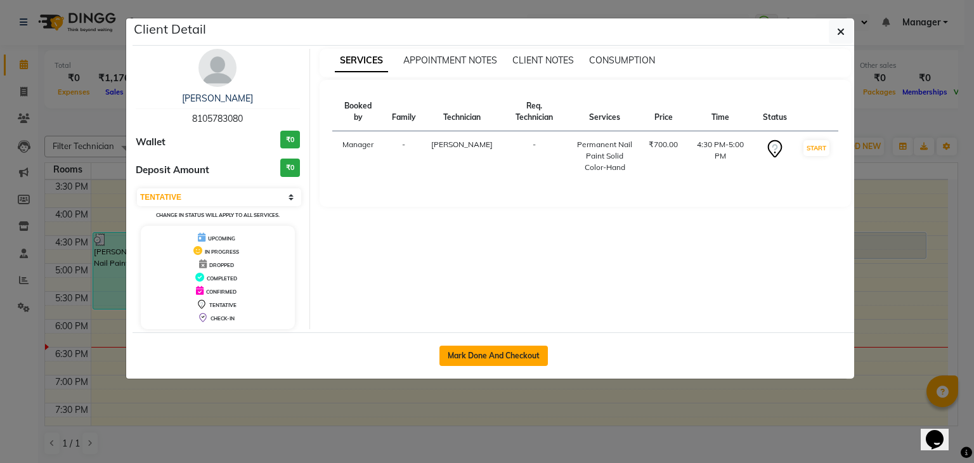
click at [494, 354] on button "Mark Done And Checkout" at bounding box center [493, 355] width 108 height 20
select select "service"
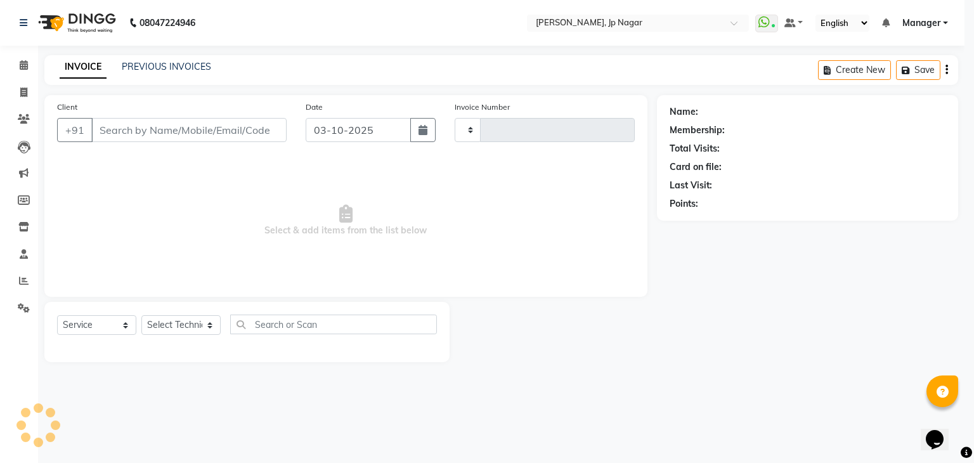
type input "1059"
select select "6318"
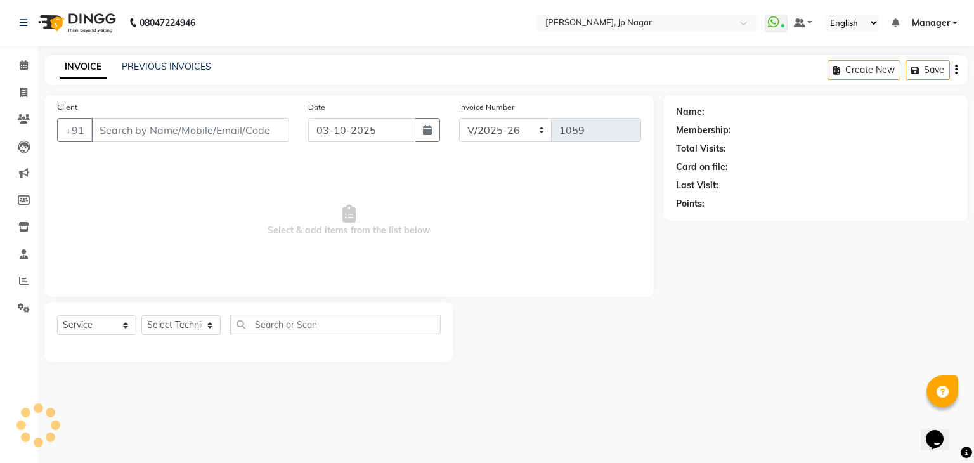
type input "81******80"
select select "81548"
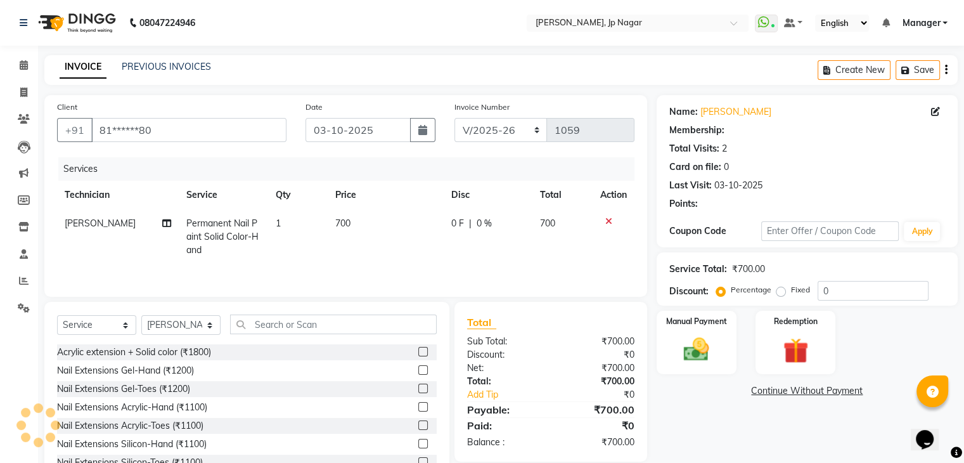
select select "1: Object"
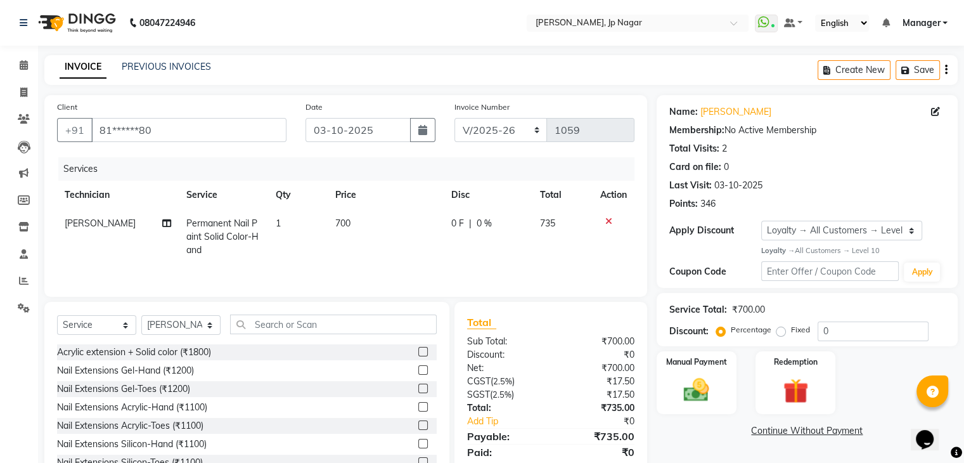
click at [605, 219] on icon at bounding box center [608, 221] width 7 height 9
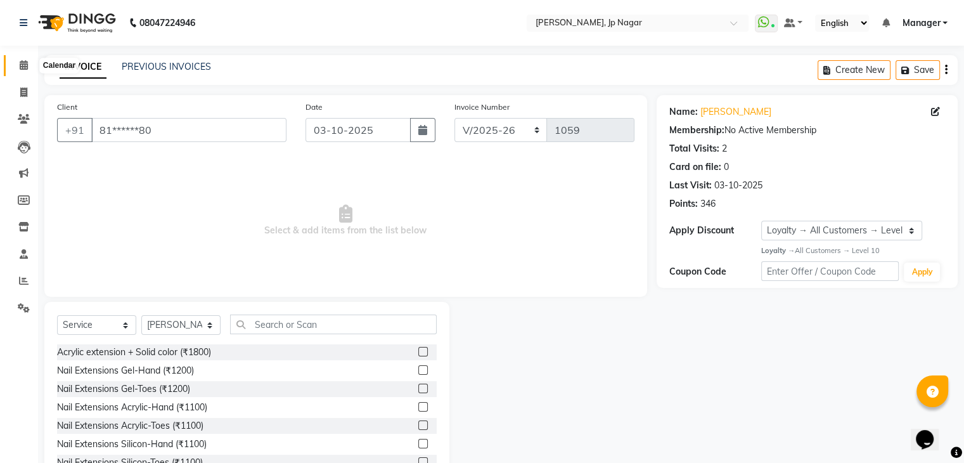
click at [23, 63] on icon at bounding box center [24, 65] width 8 height 10
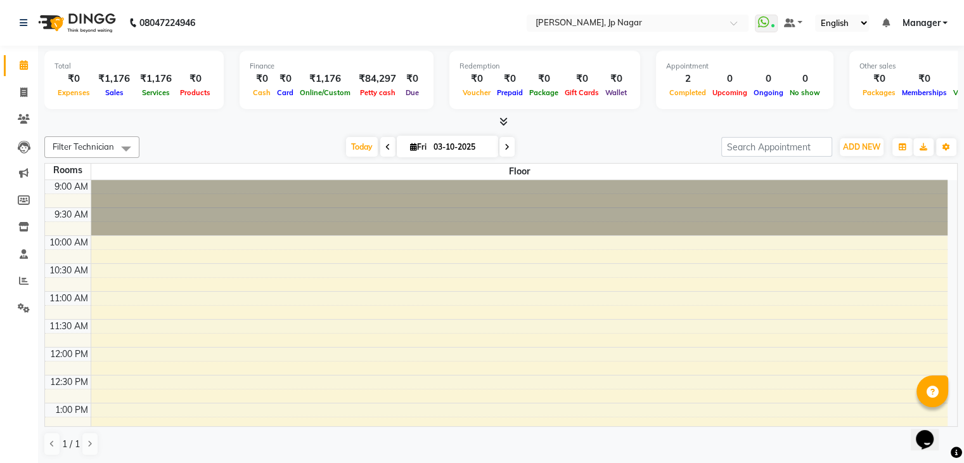
click at [505, 125] on icon at bounding box center [503, 122] width 8 height 10
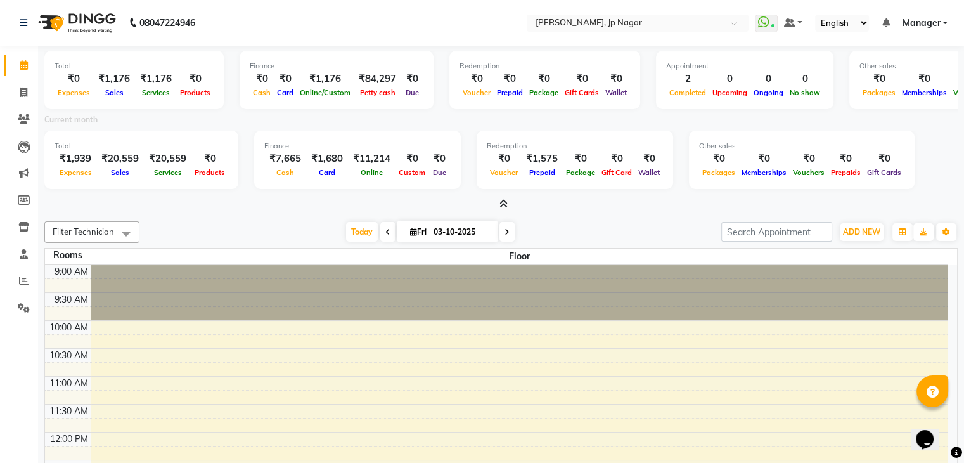
click at [505, 205] on icon at bounding box center [503, 204] width 8 height 10
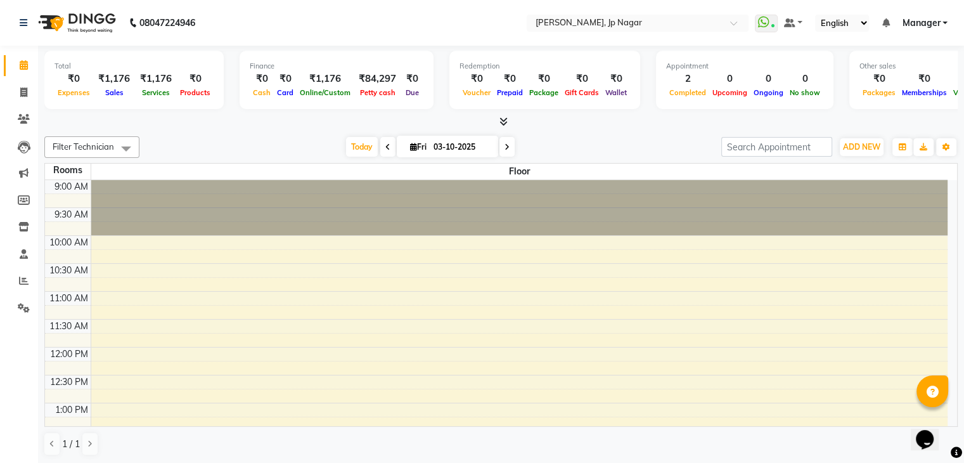
click at [503, 115] on span at bounding box center [500, 121] width 13 height 13
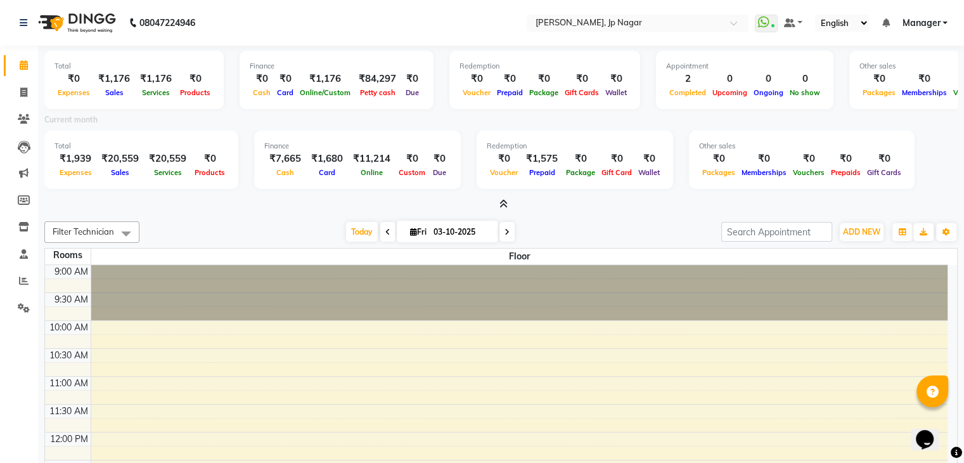
click at [506, 202] on icon at bounding box center [503, 204] width 8 height 10
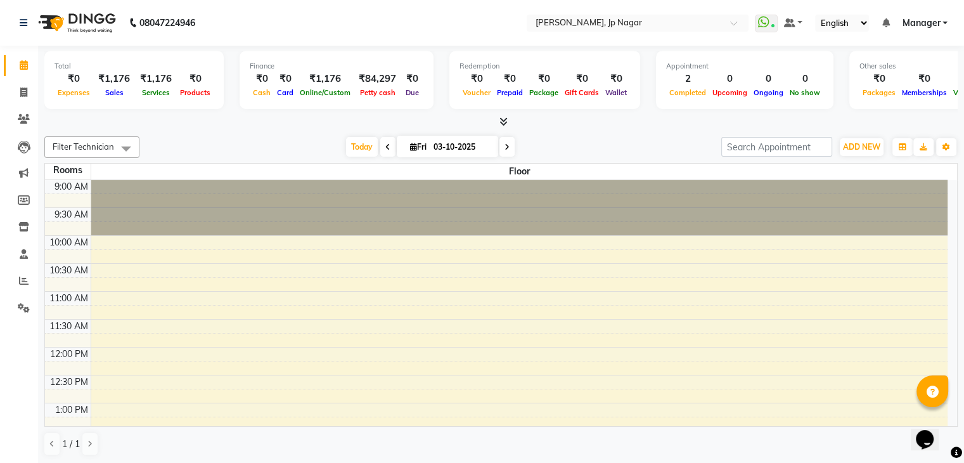
click at [505, 120] on icon at bounding box center [503, 122] width 8 height 10
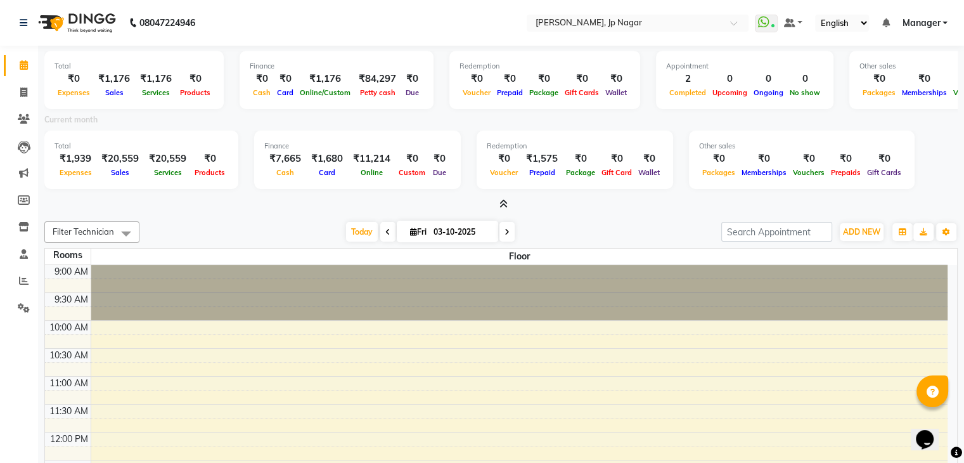
click at [503, 204] on icon at bounding box center [503, 204] width 8 height 10
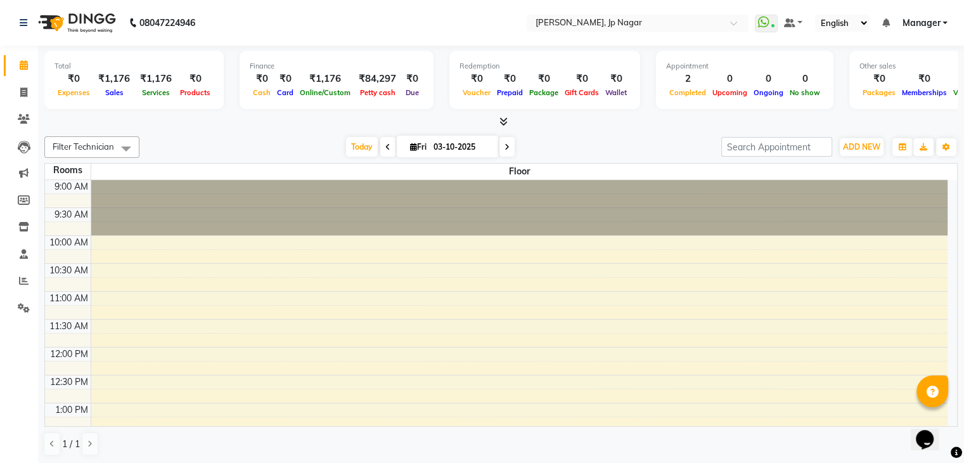
click at [505, 122] on icon at bounding box center [503, 122] width 8 height 10
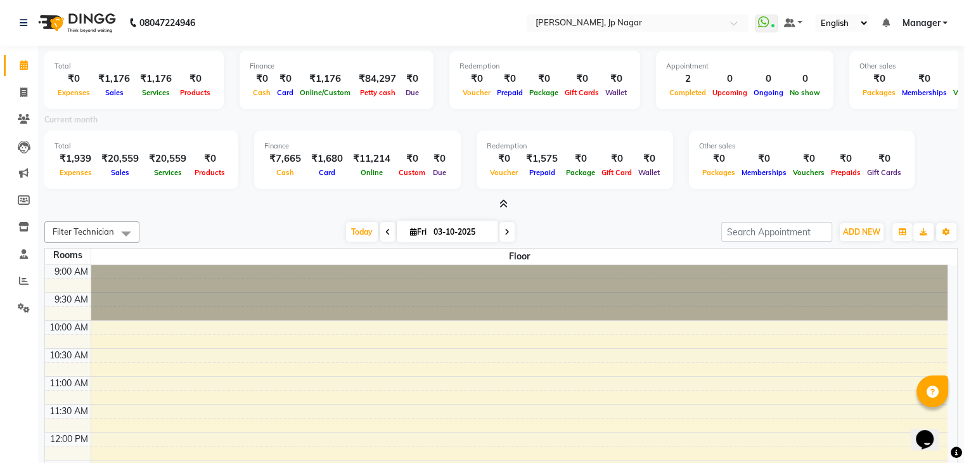
click at [503, 195] on div "Total ₹0 Expenses ₹1,176 Sales ₹1,176 Services ₹0 Products Finance ₹0 Cash ₹0 C…" at bounding box center [500, 128] width 913 height 165
click at [503, 201] on icon at bounding box center [503, 204] width 8 height 10
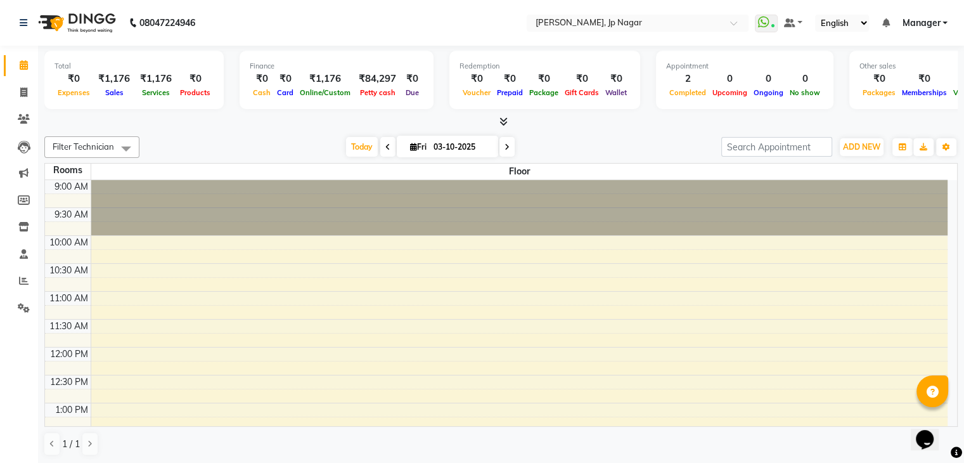
click at [505, 118] on icon at bounding box center [503, 122] width 8 height 10
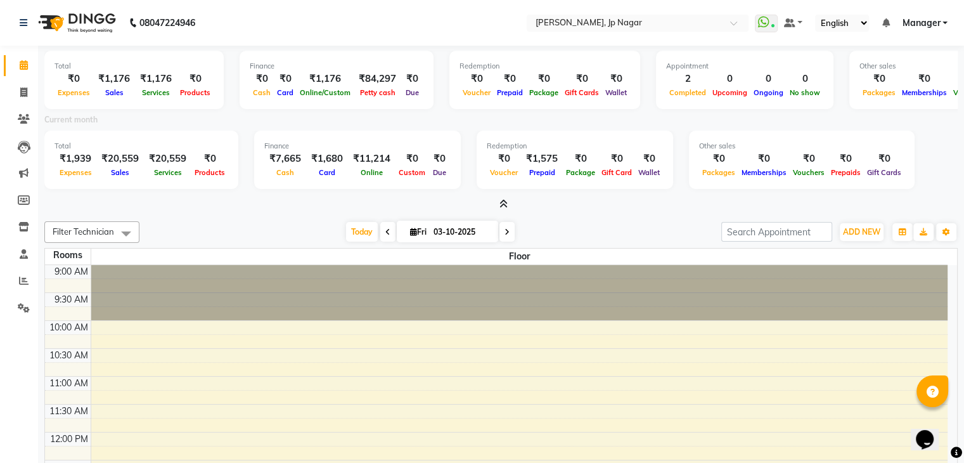
click at [505, 199] on icon at bounding box center [503, 204] width 8 height 10
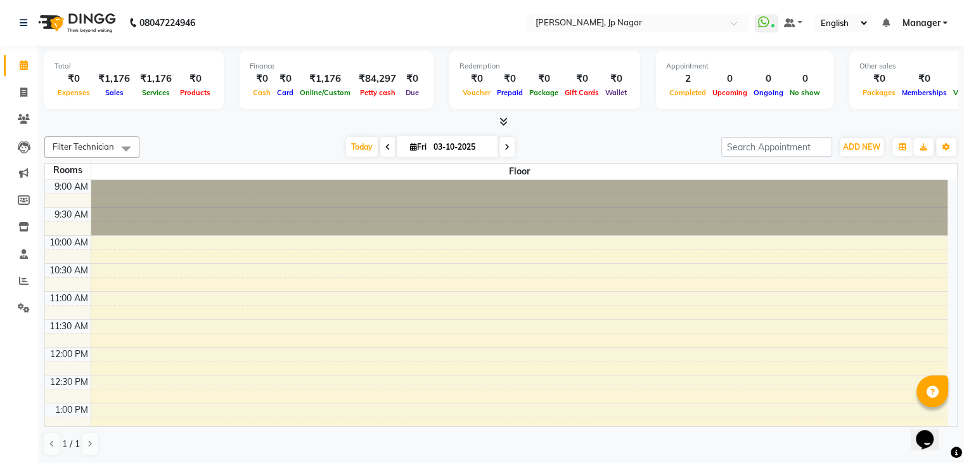
click at [502, 119] on icon at bounding box center [503, 122] width 8 height 10
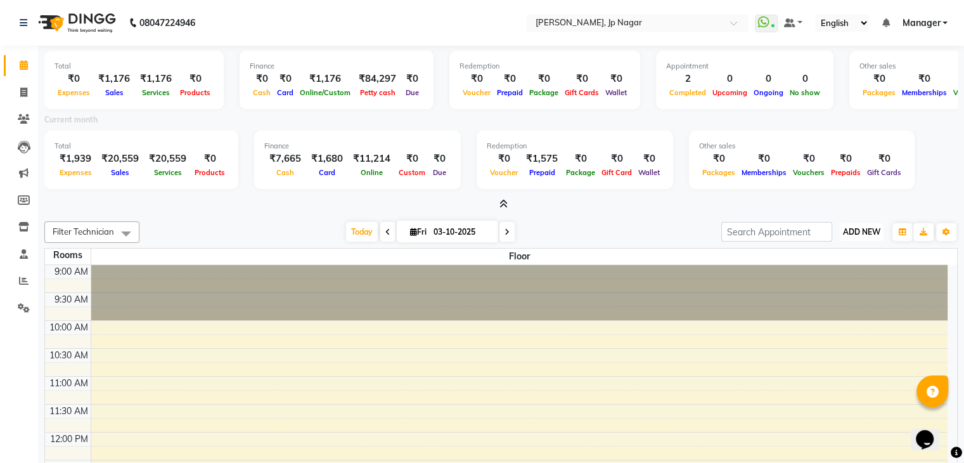
click at [852, 238] on button "ADD NEW Toggle Dropdown" at bounding box center [862, 232] width 44 height 18
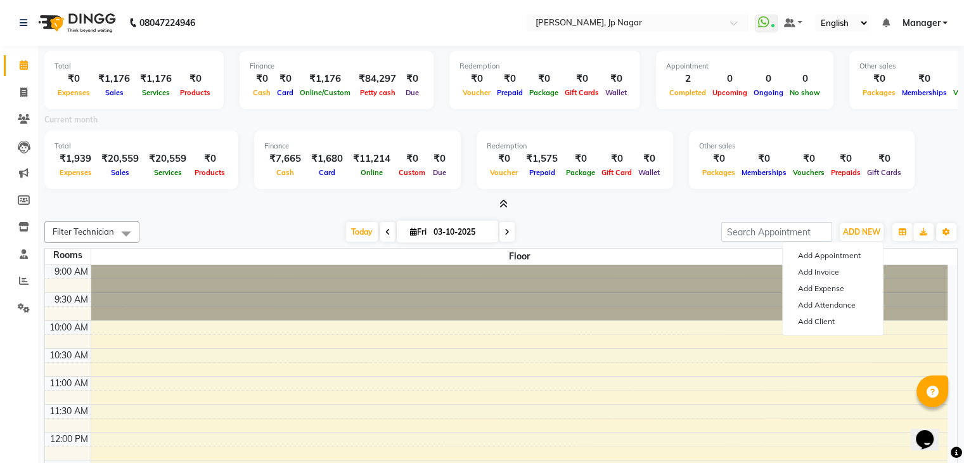
click at [672, 214] on div "Total ₹0 Expenses ₹1,176 Sales ₹1,176 Services ₹0 Products Finance ₹0 Cash ₹0 C…" at bounding box center [501, 297] width 926 height 503
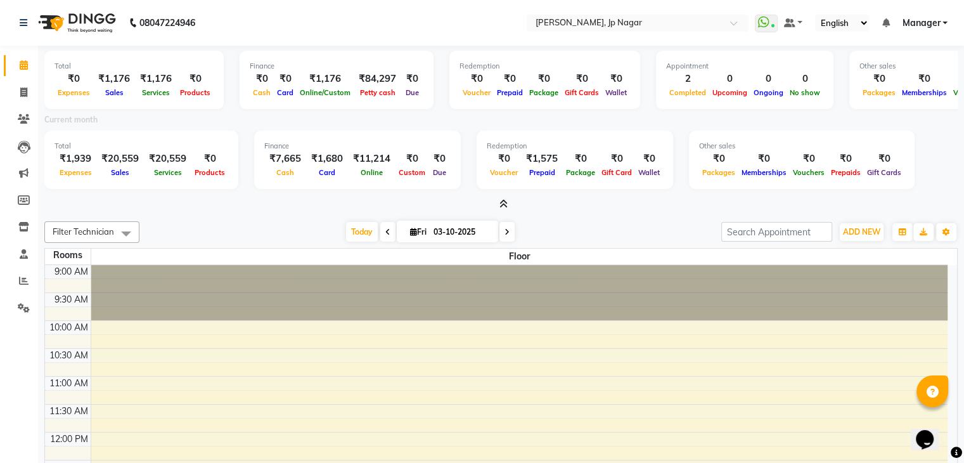
click at [505, 202] on icon at bounding box center [503, 204] width 8 height 10
